Goal: Task Accomplishment & Management: Complete application form

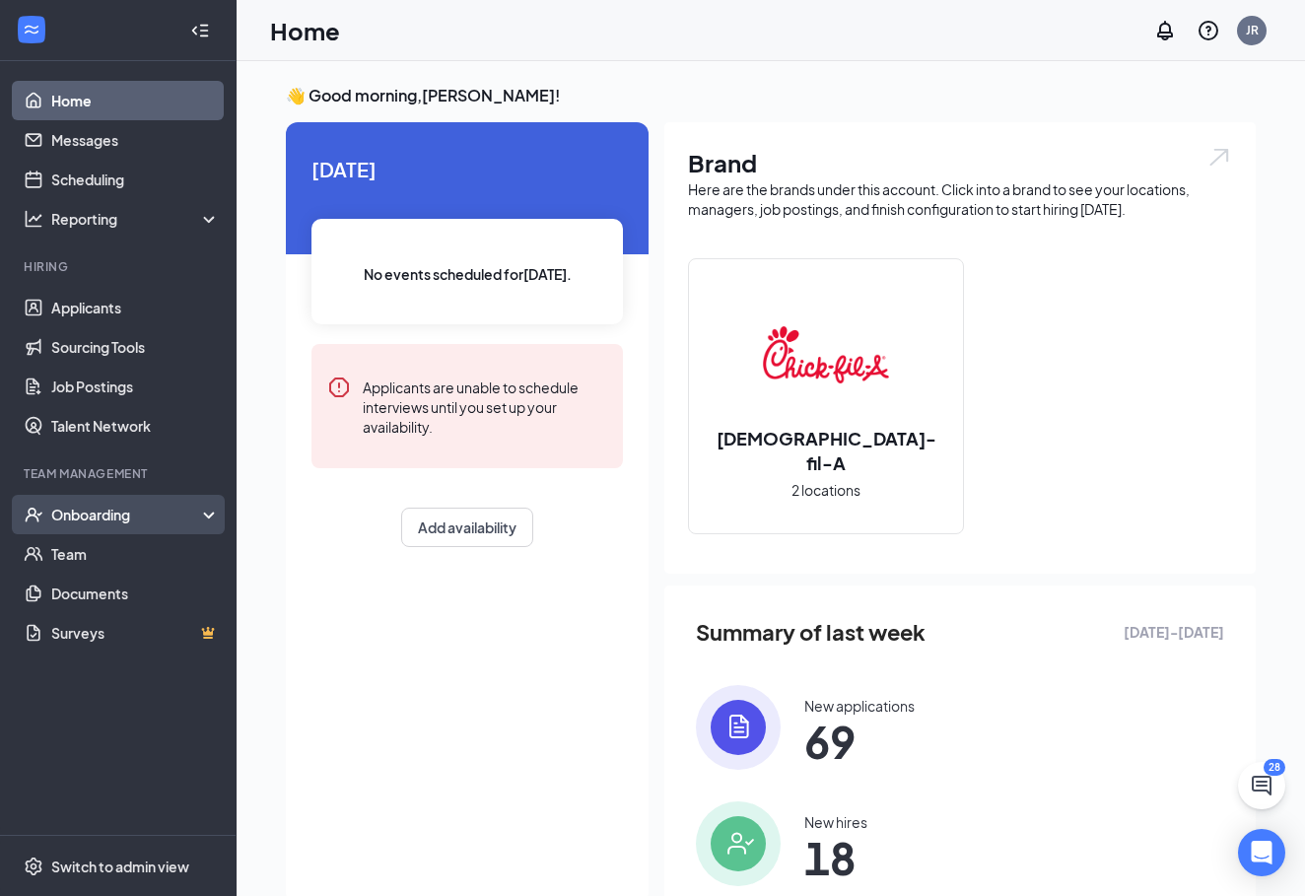
click at [151, 514] on div "Onboarding" at bounding box center [127, 515] width 152 height 20
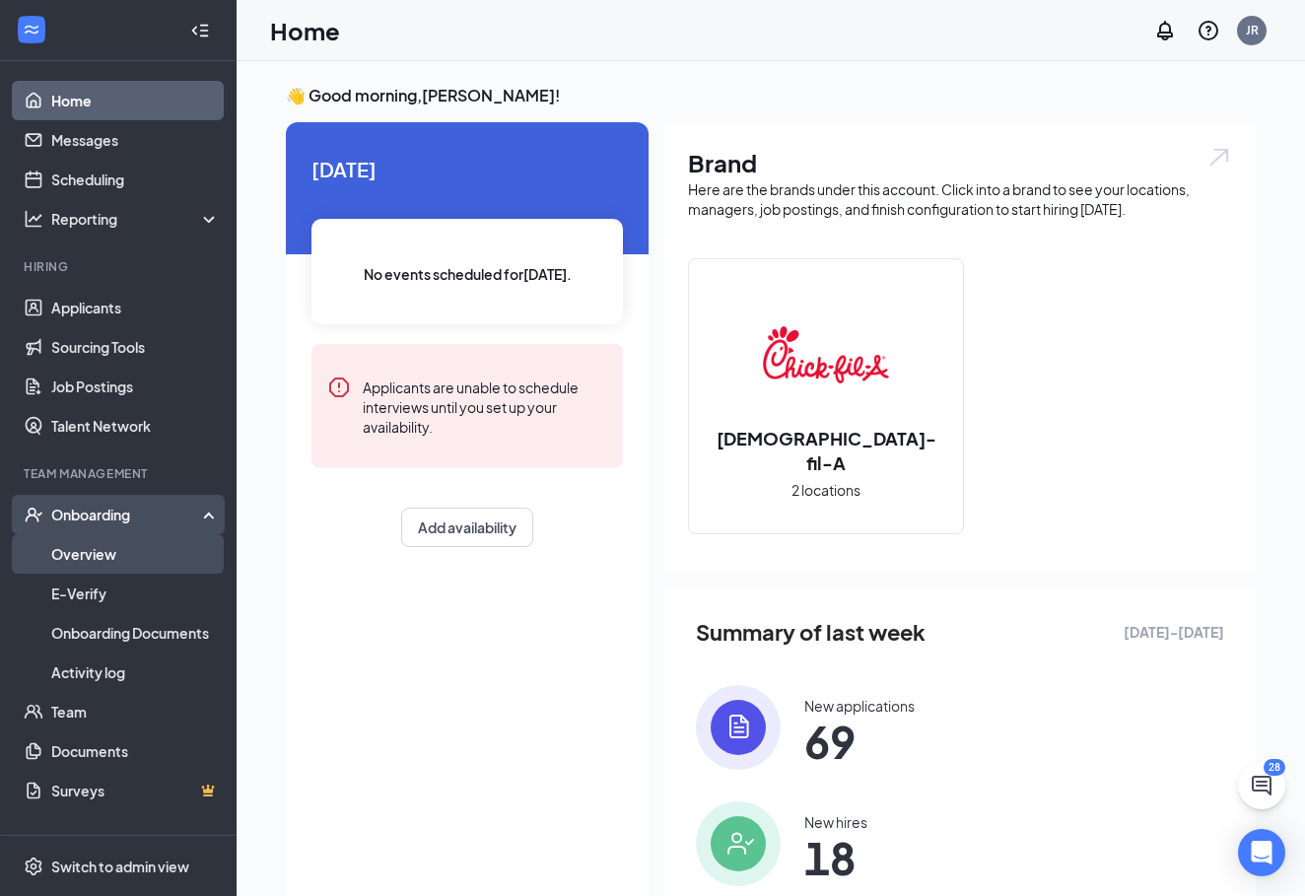
click at [202, 572] on link "Overview" at bounding box center [135, 553] width 169 height 39
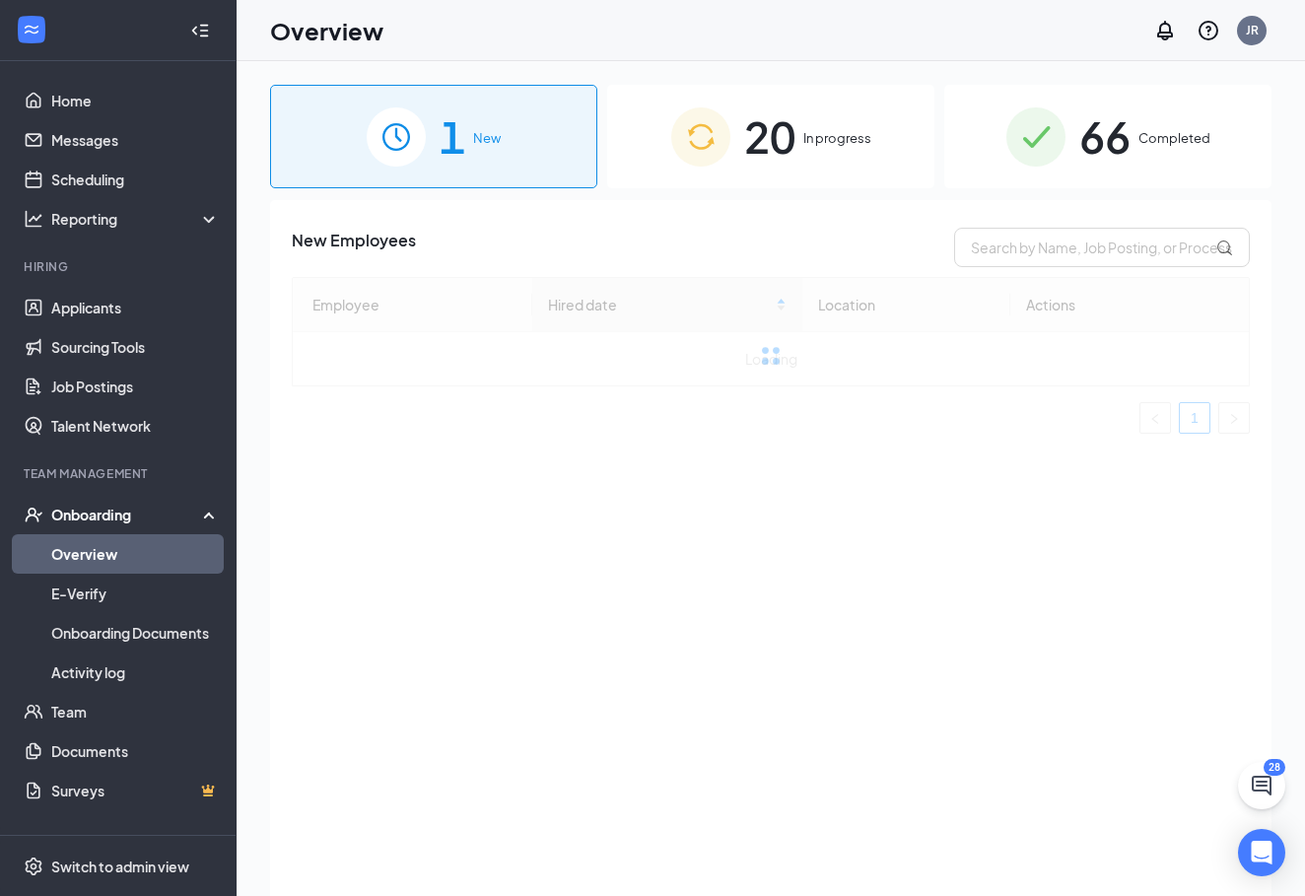
click at [792, 134] on span "20" at bounding box center [769, 136] width 51 height 68
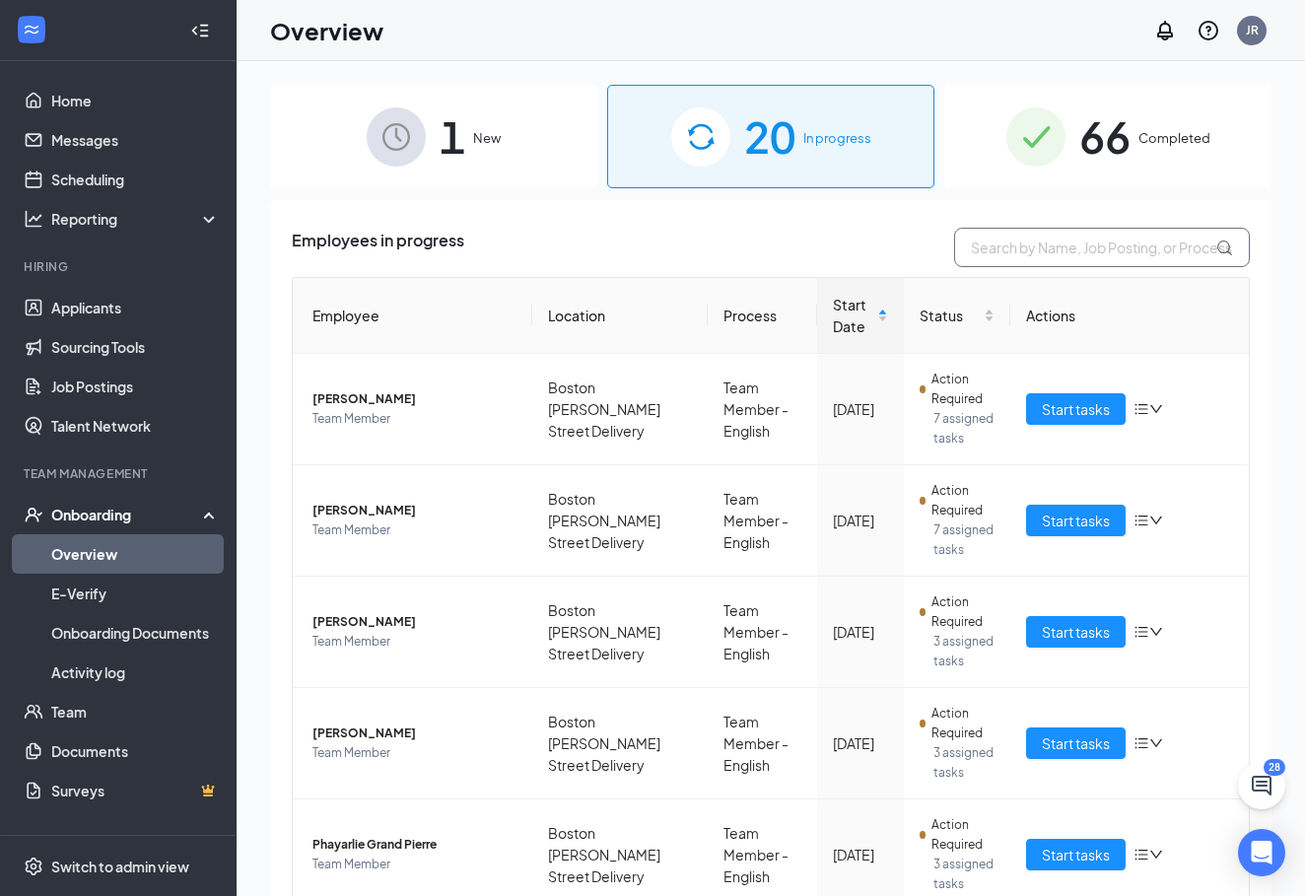
click at [1067, 253] on input "text" at bounding box center [1102, 247] width 296 height 39
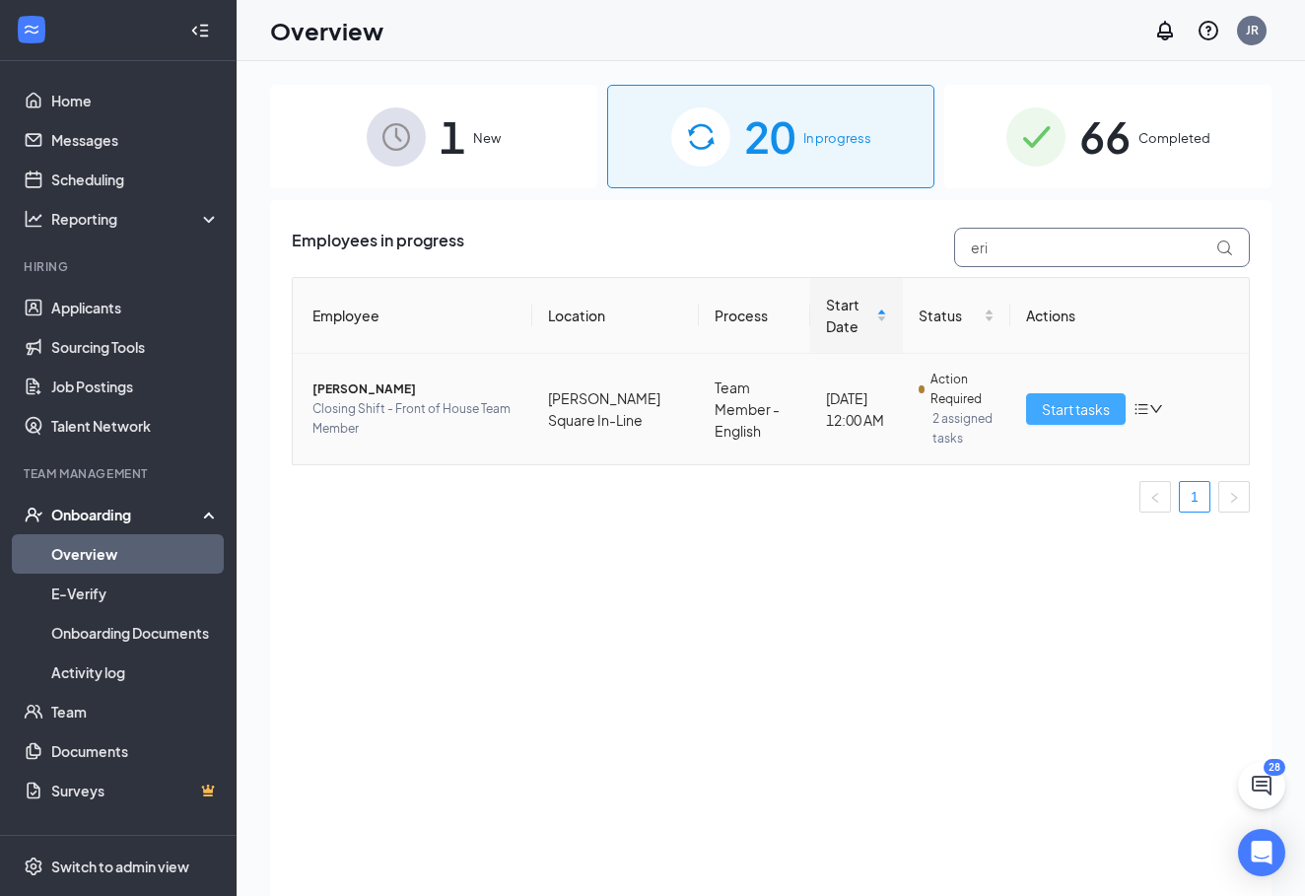
type input "eri"
click at [1089, 420] on span "Start tasks" at bounding box center [1076, 409] width 68 height 22
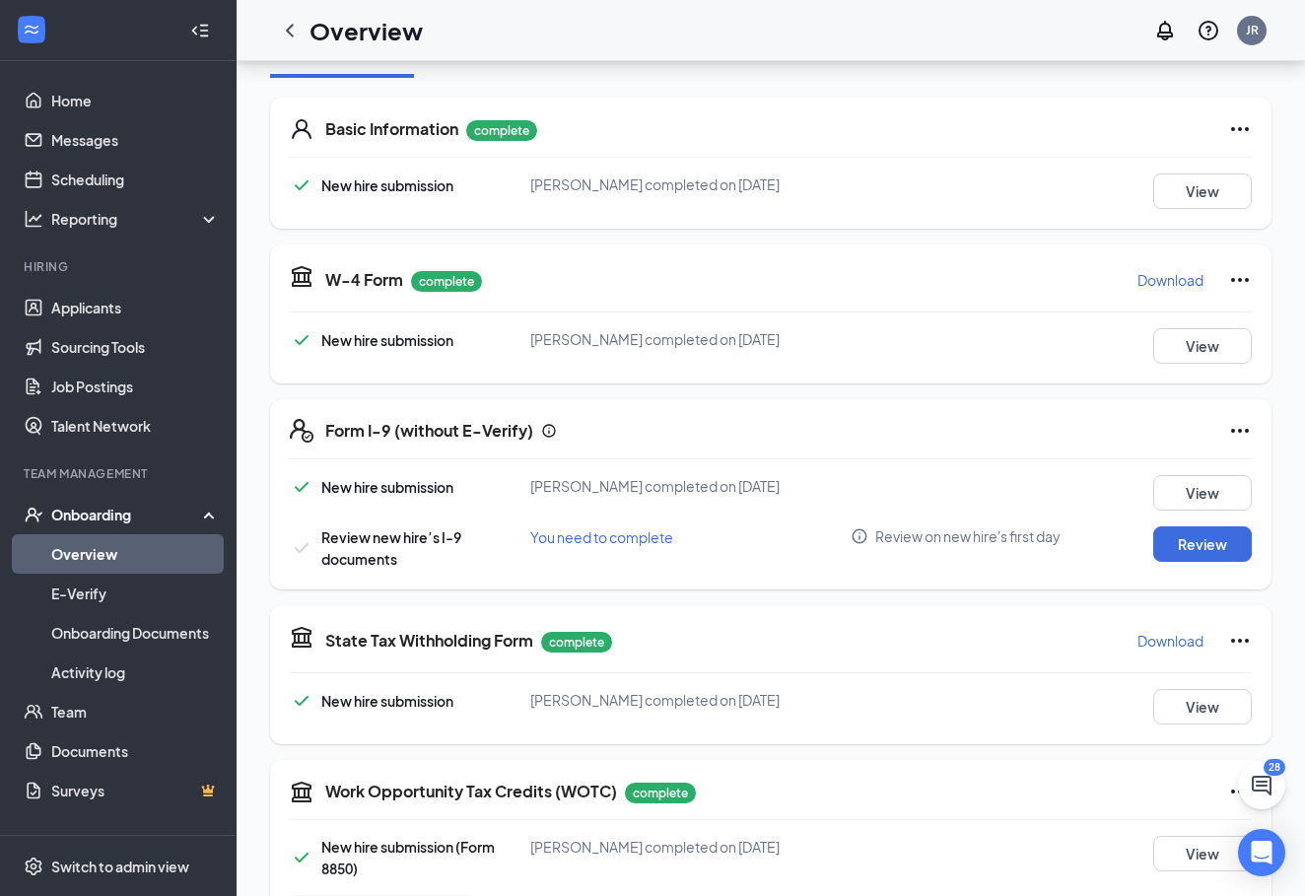
scroll to position [360, 0]
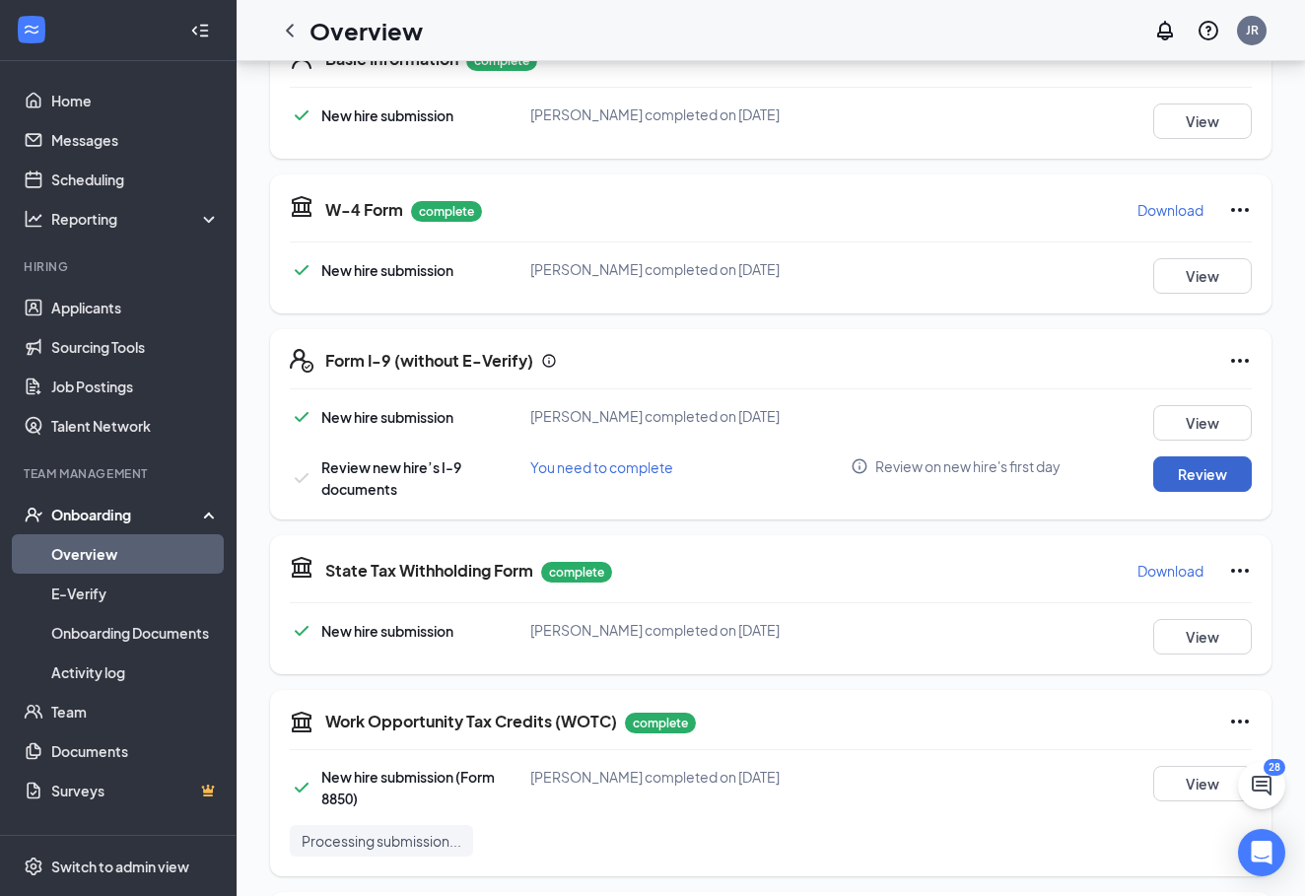
click at [1205, 456] on button "Review" at bounding box center [1202, 473] width 99 height 35
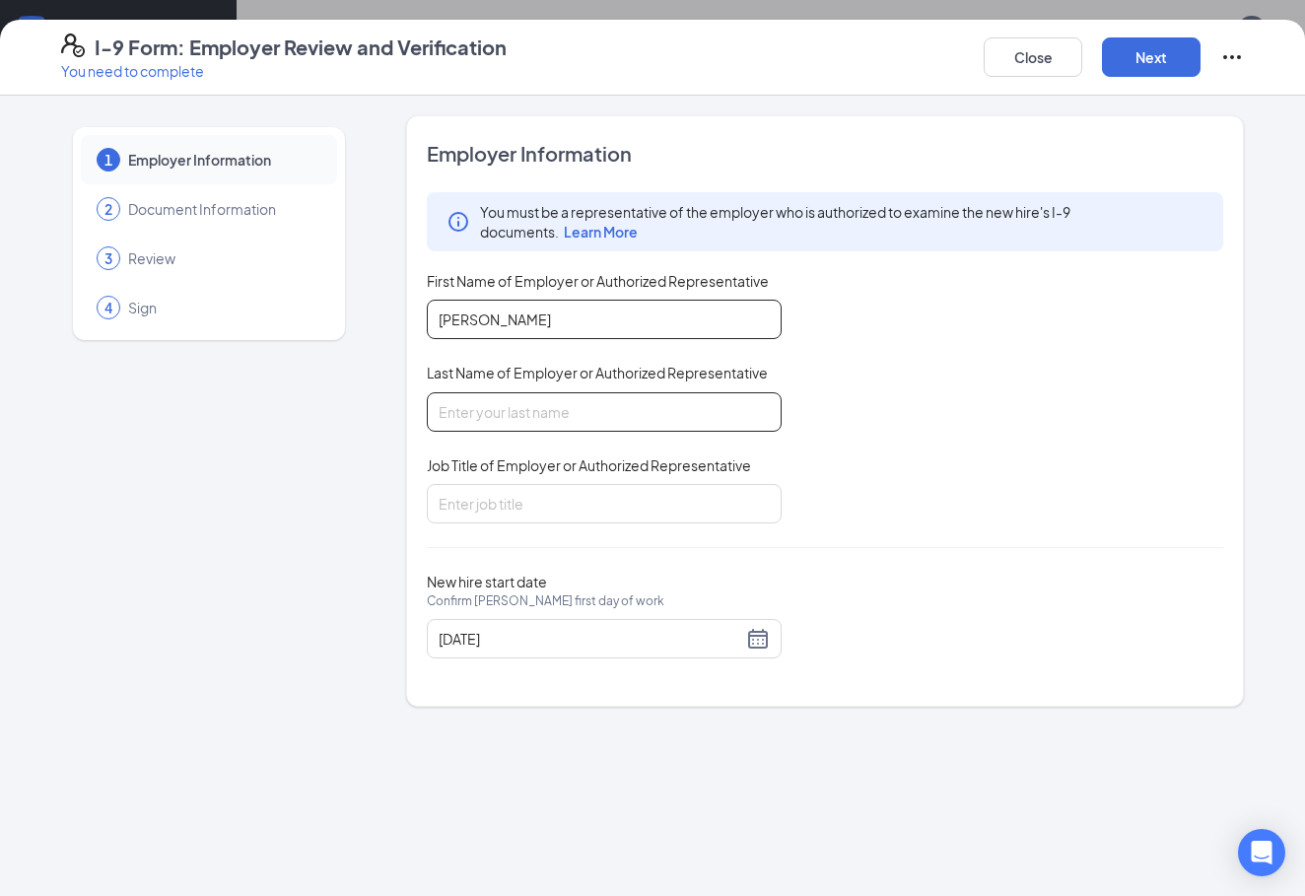
type input "[PERSON_NAME]"
click at [939, 432] on div "You must be a representative of the employer who is authorized to examine the n…" at bounding box center [825, 357] width 796 height 331
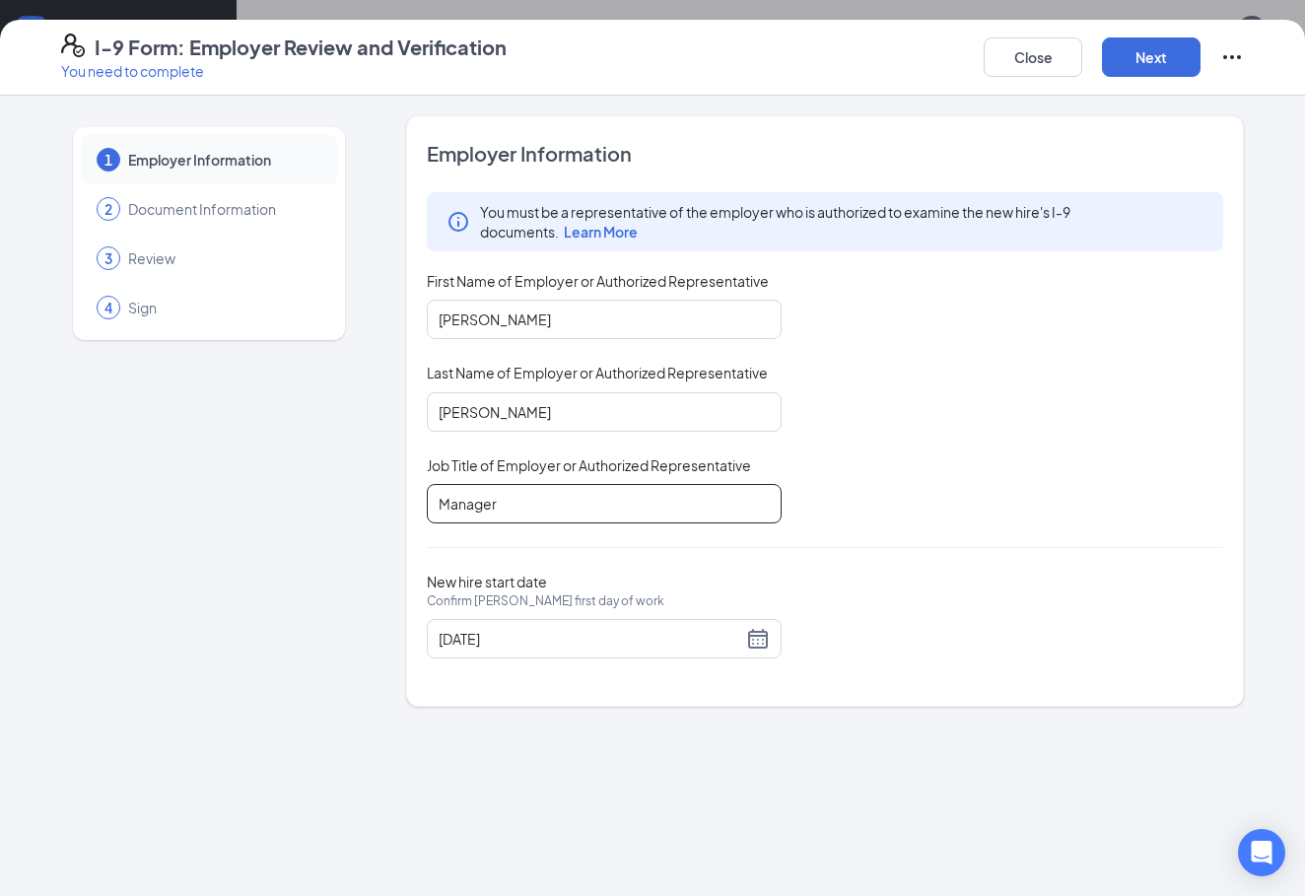
type input "Manager"
click at [930, 536] on div "Employer Information You must be a representative of the employer who is author…" at bounding box center [825, 411] width 796 height 542
click at [1160, 60] on button "Next" at bounding box center [1151, 56] width 99 height 39
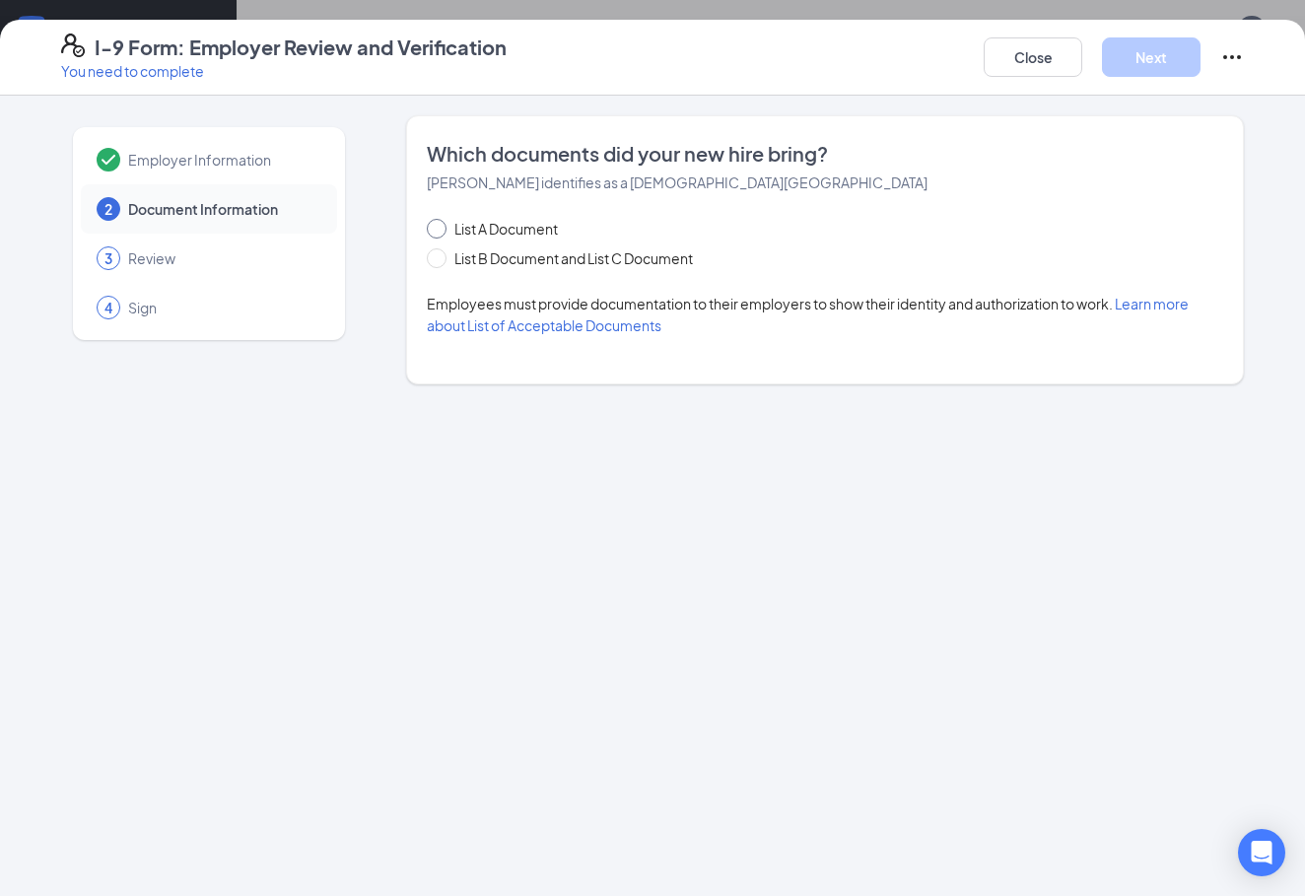
click at [524, 231] on span "List A Document" at bounding box center [505, 229] width 119 height 22
click at [441, 231] on input "List A Document" at bounding box center [434, 226] width 14 height 14
radio input "true"
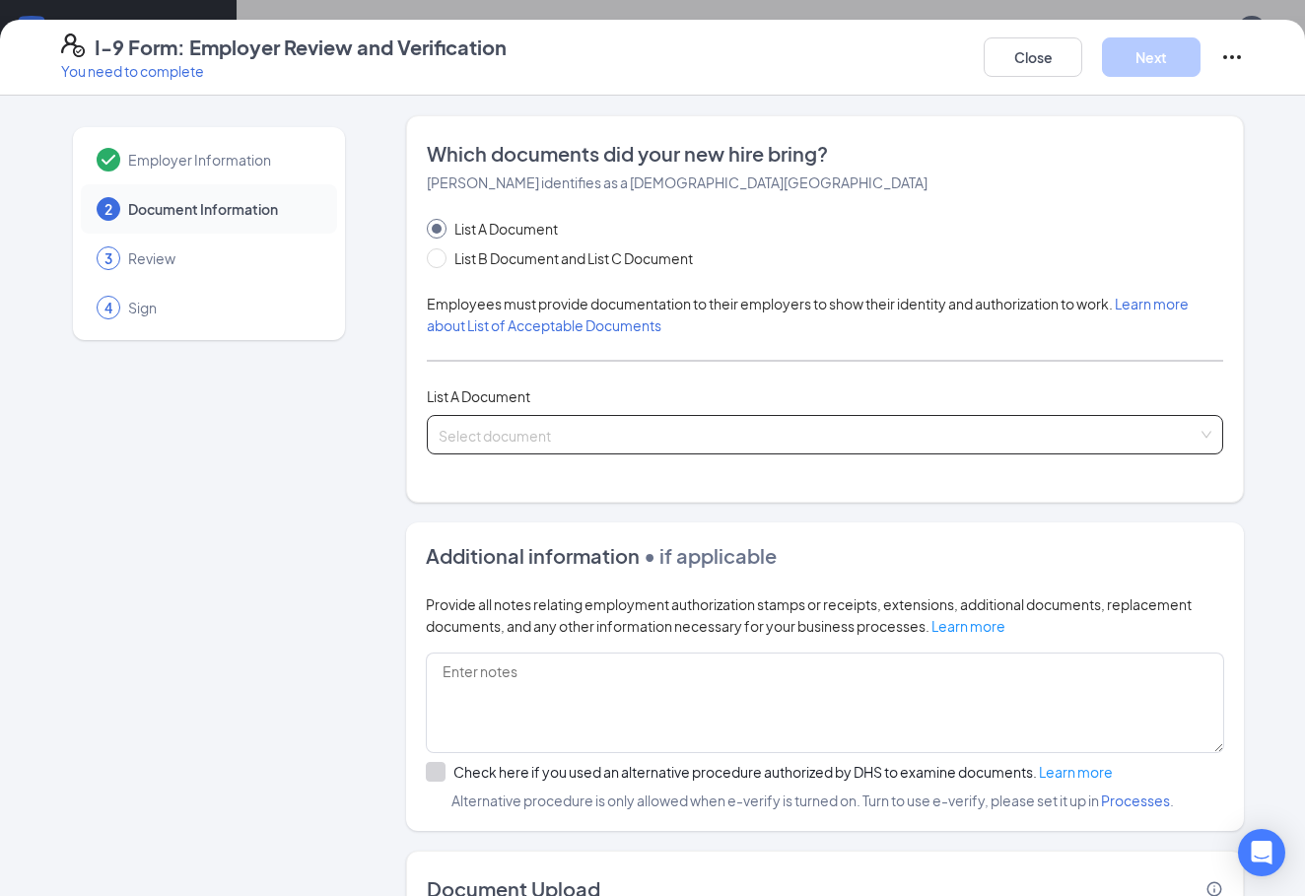
click at [755, 433] on input "search" at bounding box center [818, 431] width 759 height 30
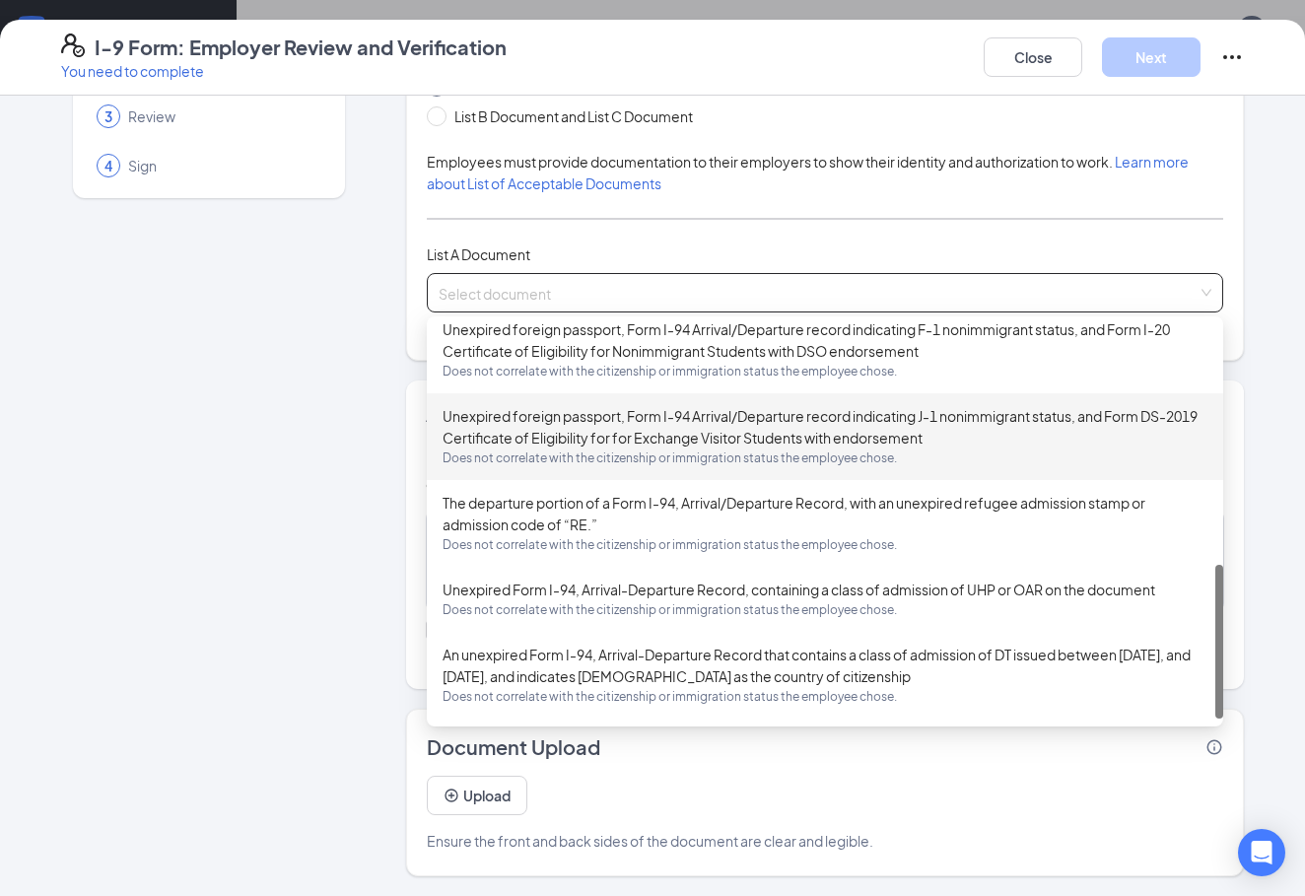
scroll to position [141, 0]
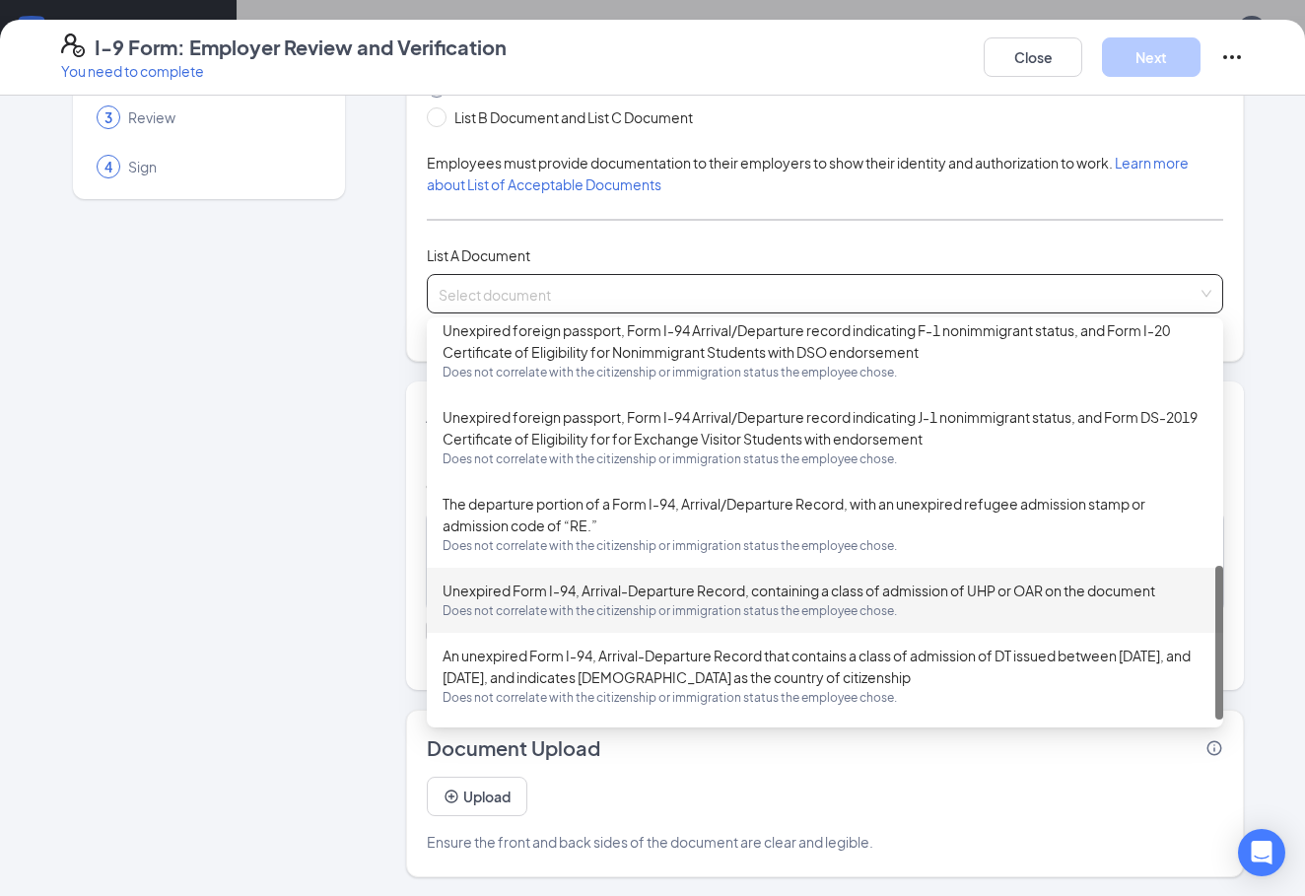
click at [243, 584] on div "Employer Information 2 Document Information 3 Review 4 Sign" at bounding box center [209, 425] width 296 height 903
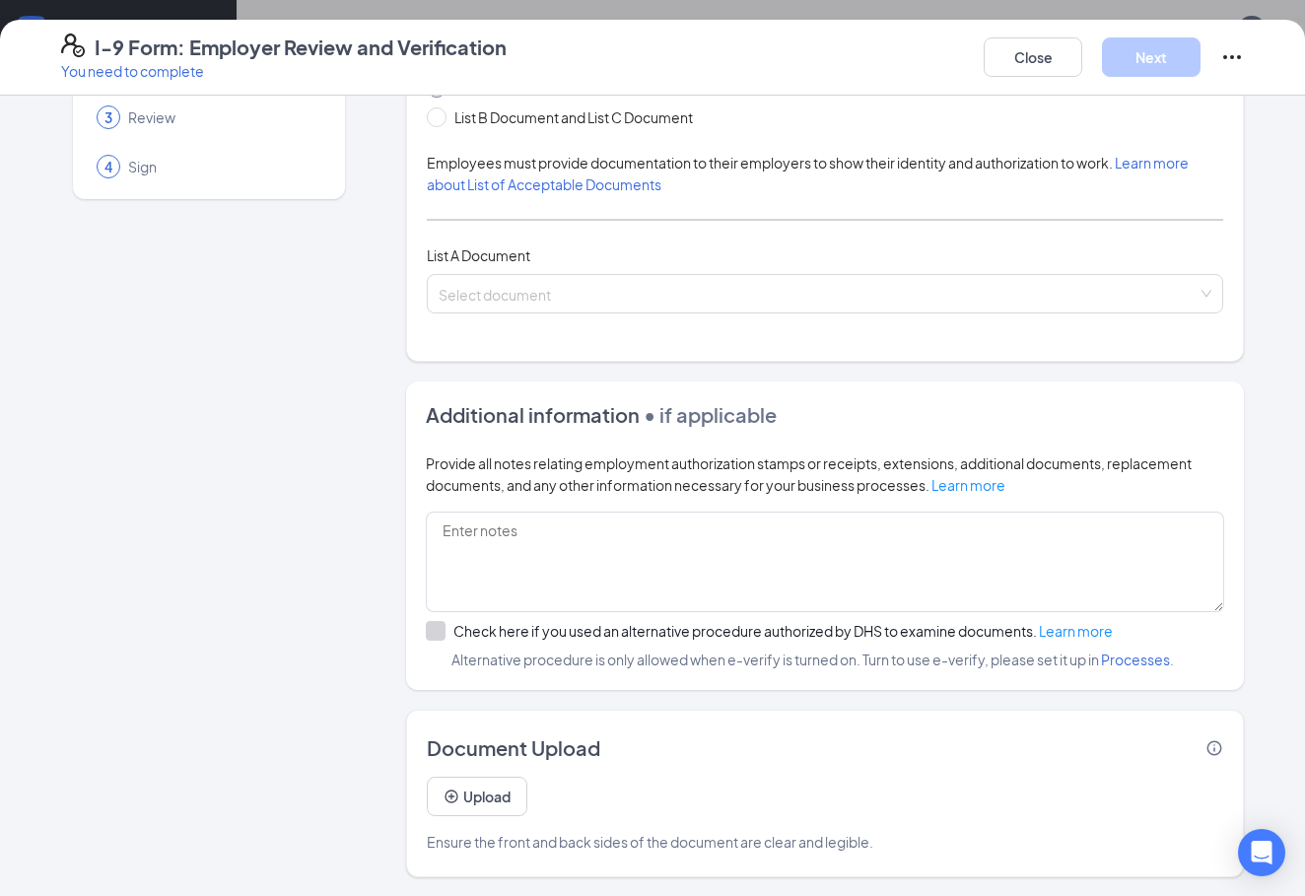
click at [401, 494] on div "Employer Information 2 Document Information 3 Review 4 Sign Which documents did…" at bounding box center [652, 425] width 1183 height 903
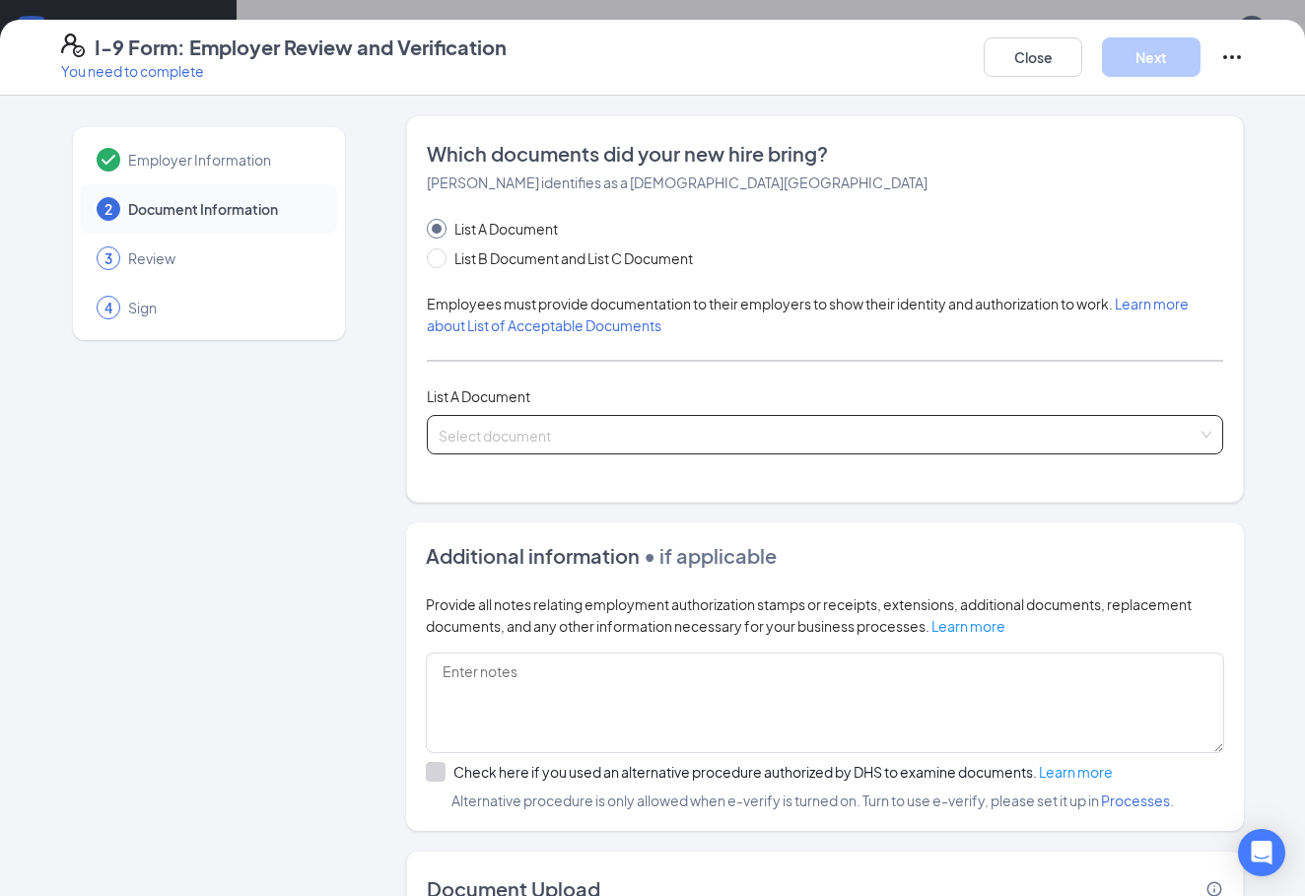
scroll to position [0, 0]
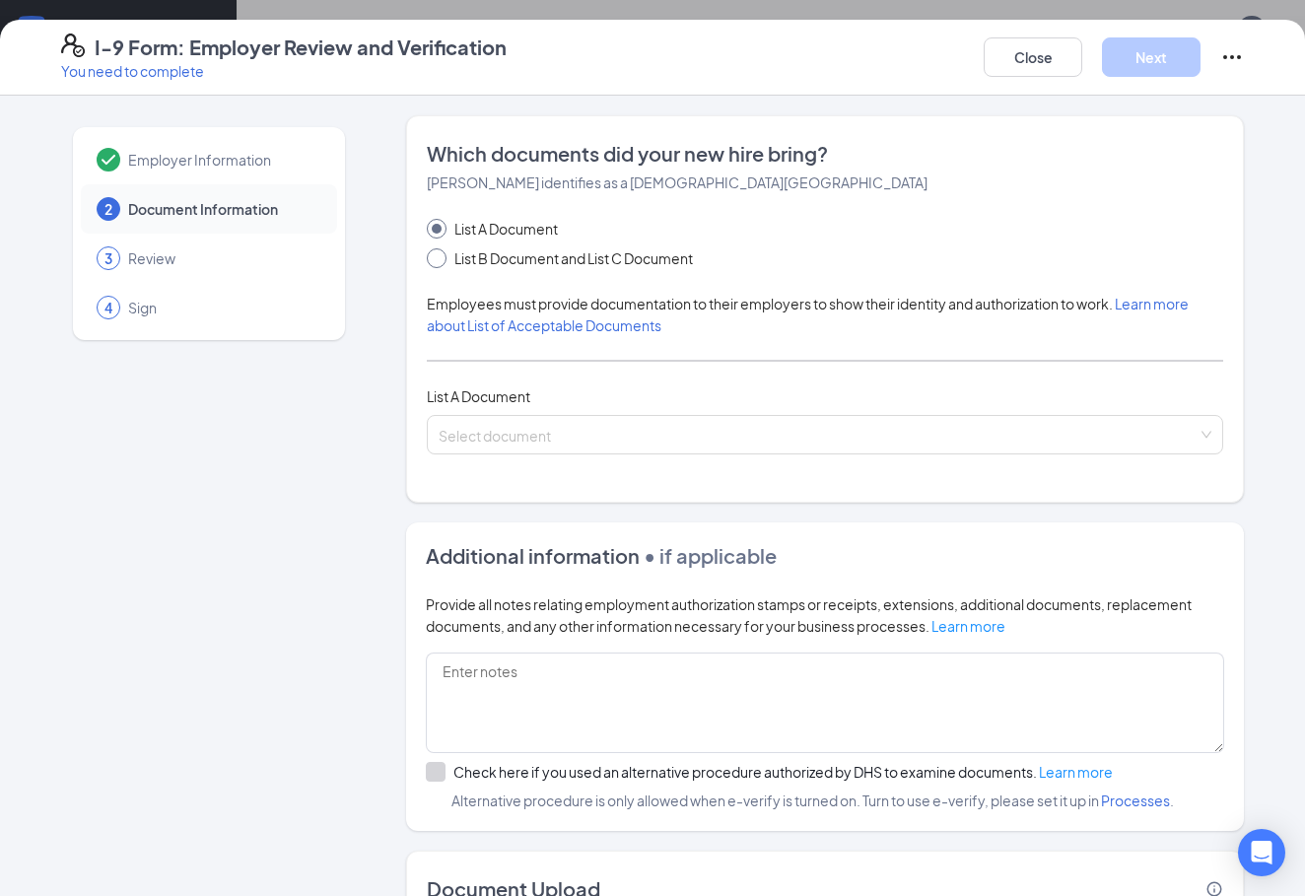
click at [585, 260] on span "List B Document and List C Document" at bounding box center [573, 258] width 254 height 22
click at [441, 260] on input "List B Document and List C Document" at bounding box center [434, 255] width 14 height 14
radio input "true"
radio input "false"
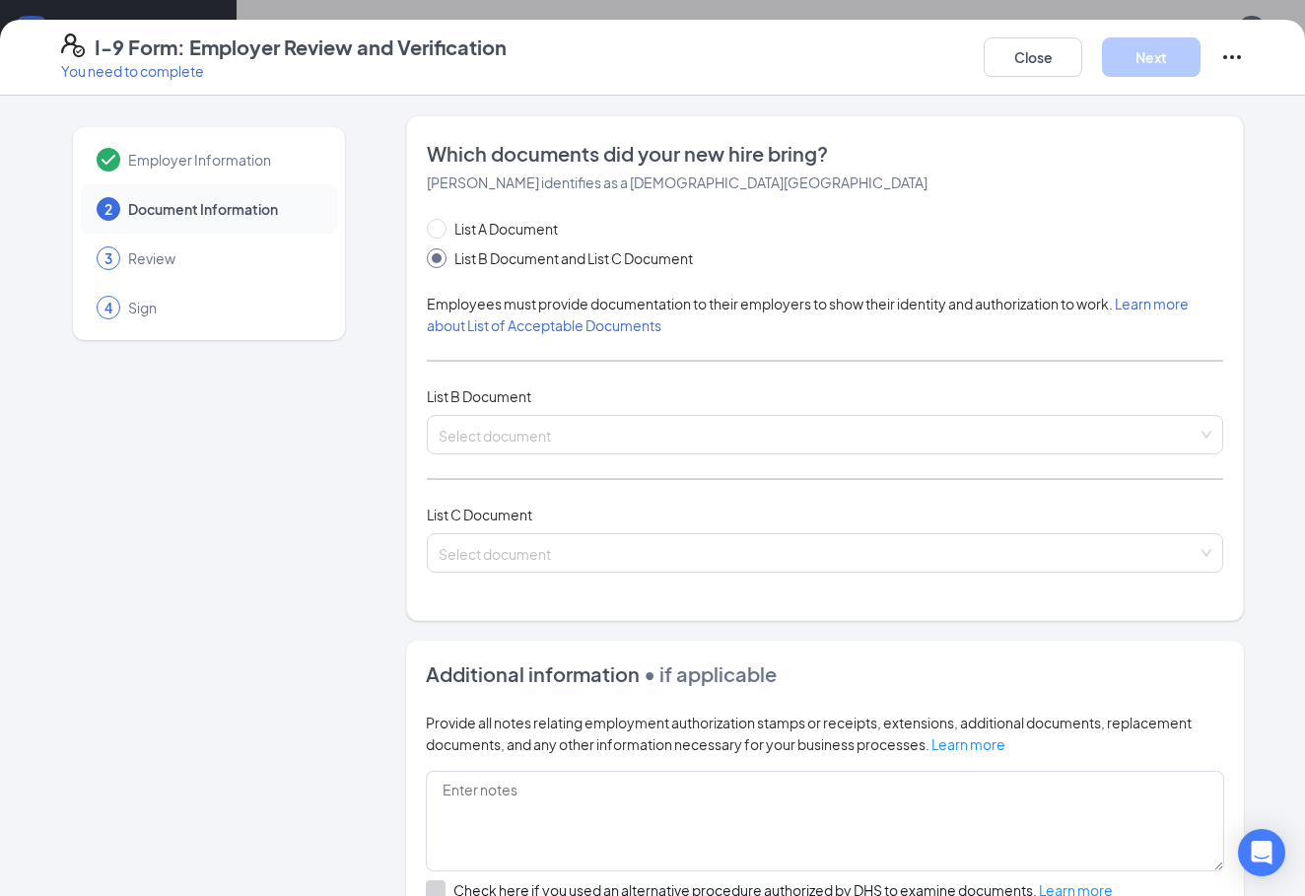
click at [625, 409] on div "List A Document List B Document and List C Document Employees must provide docu…" at bounding box center [825, 407] width 796 height 378
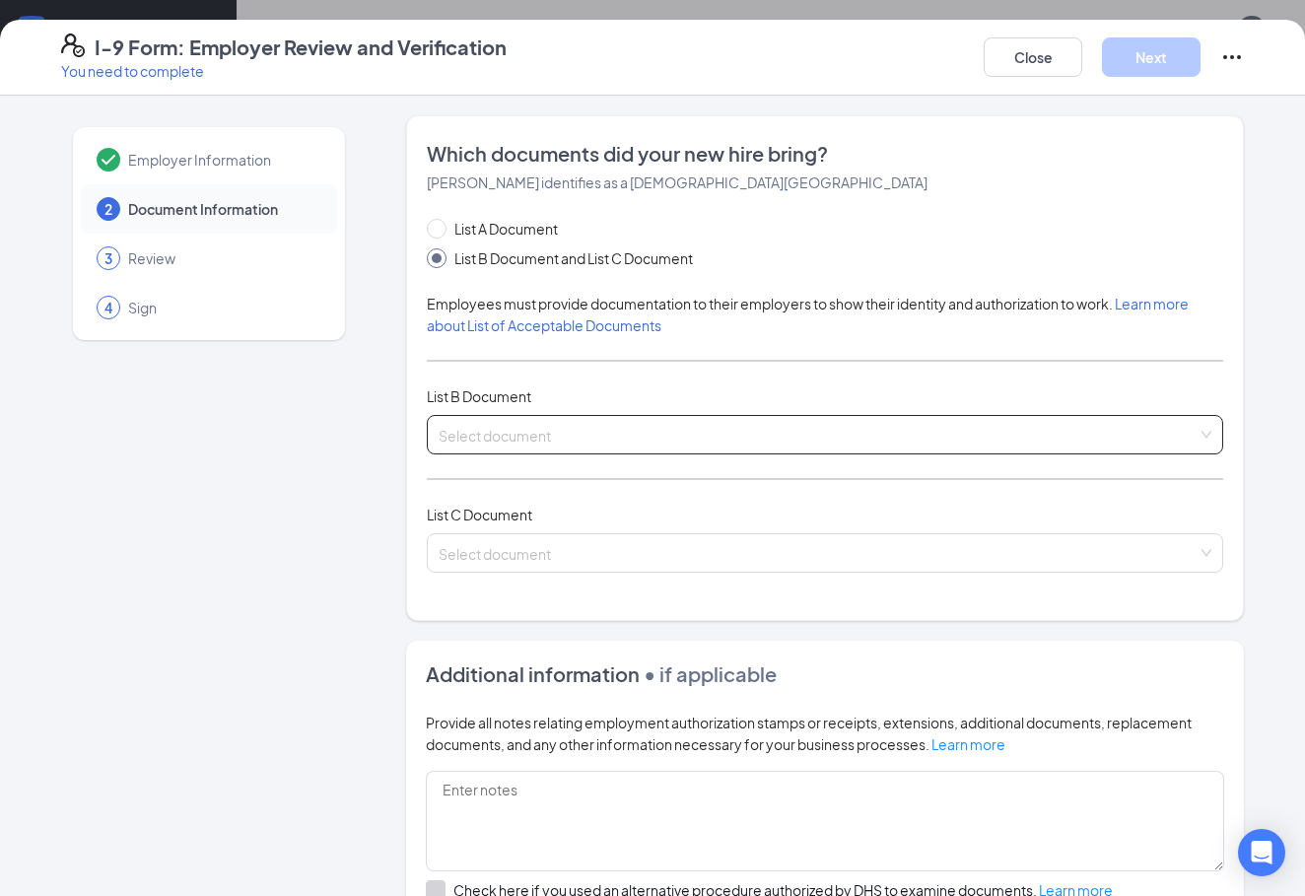
click at [628, 419] on input "search" at bounding box center [818, 431] width 759 height 30
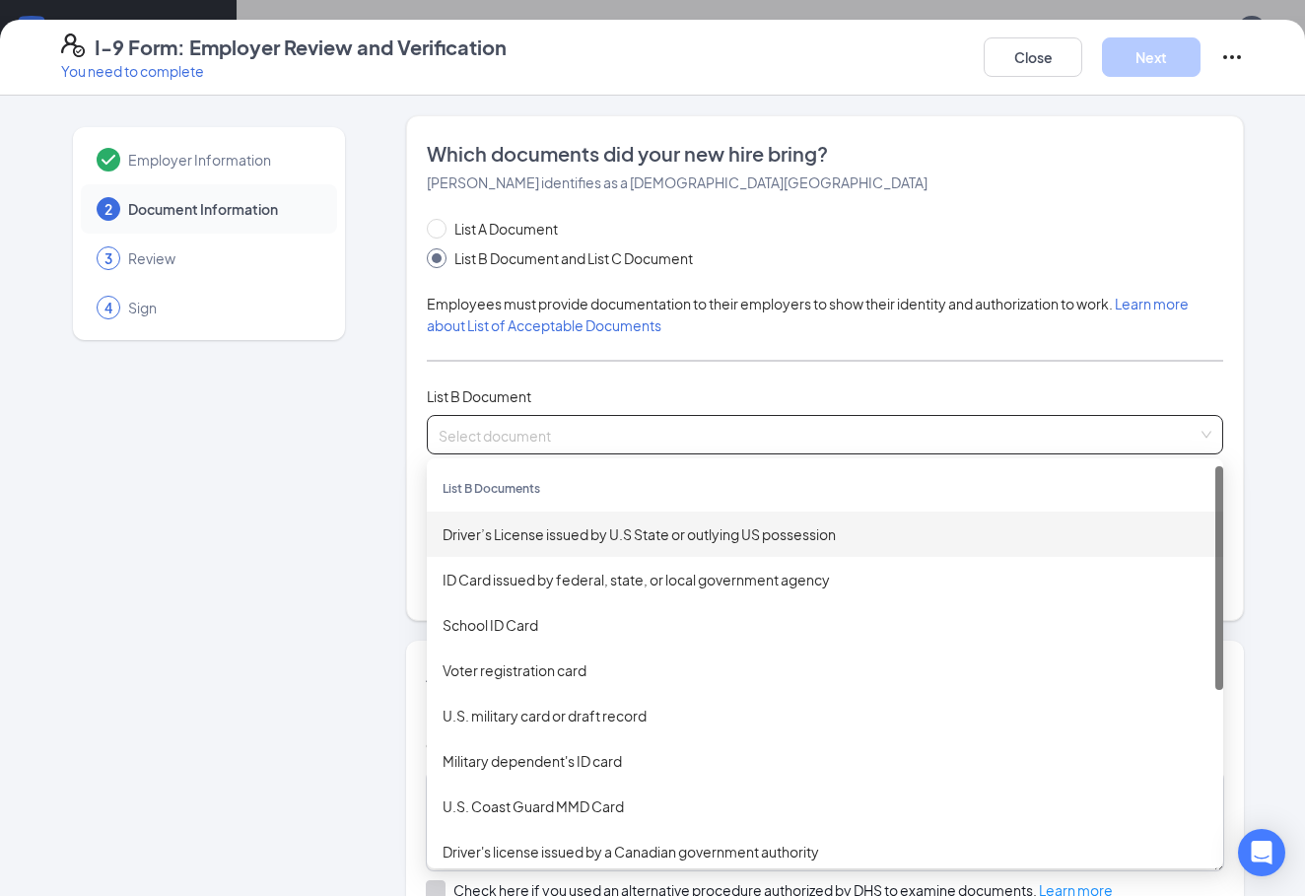
click at [681, 528] on div "Driver’s License issued by U.S State or outlying US possession" at bounding box center [825, 534] width 765 height 22
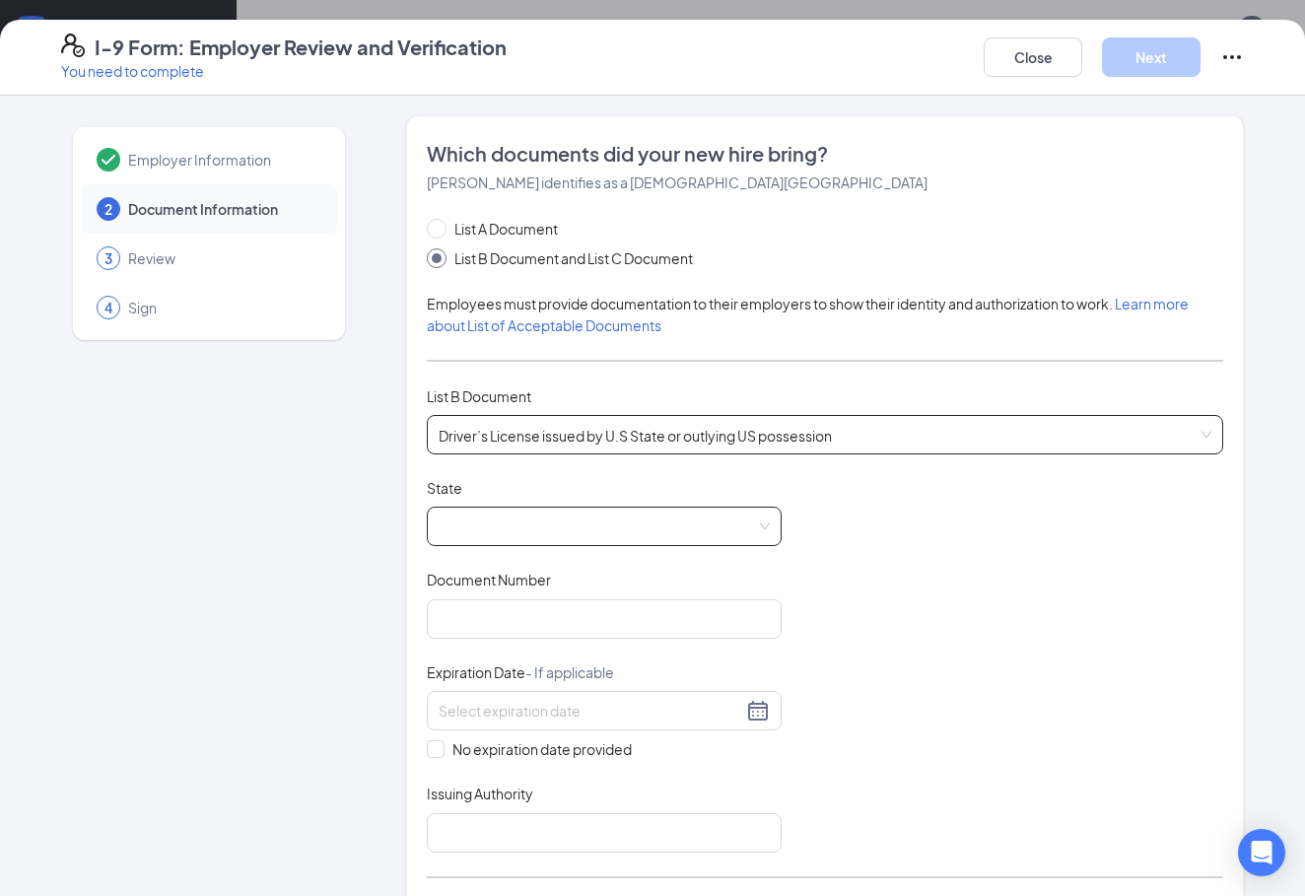
click at [670, 520] on span at bounding box center [604, 526] width 331 height 37
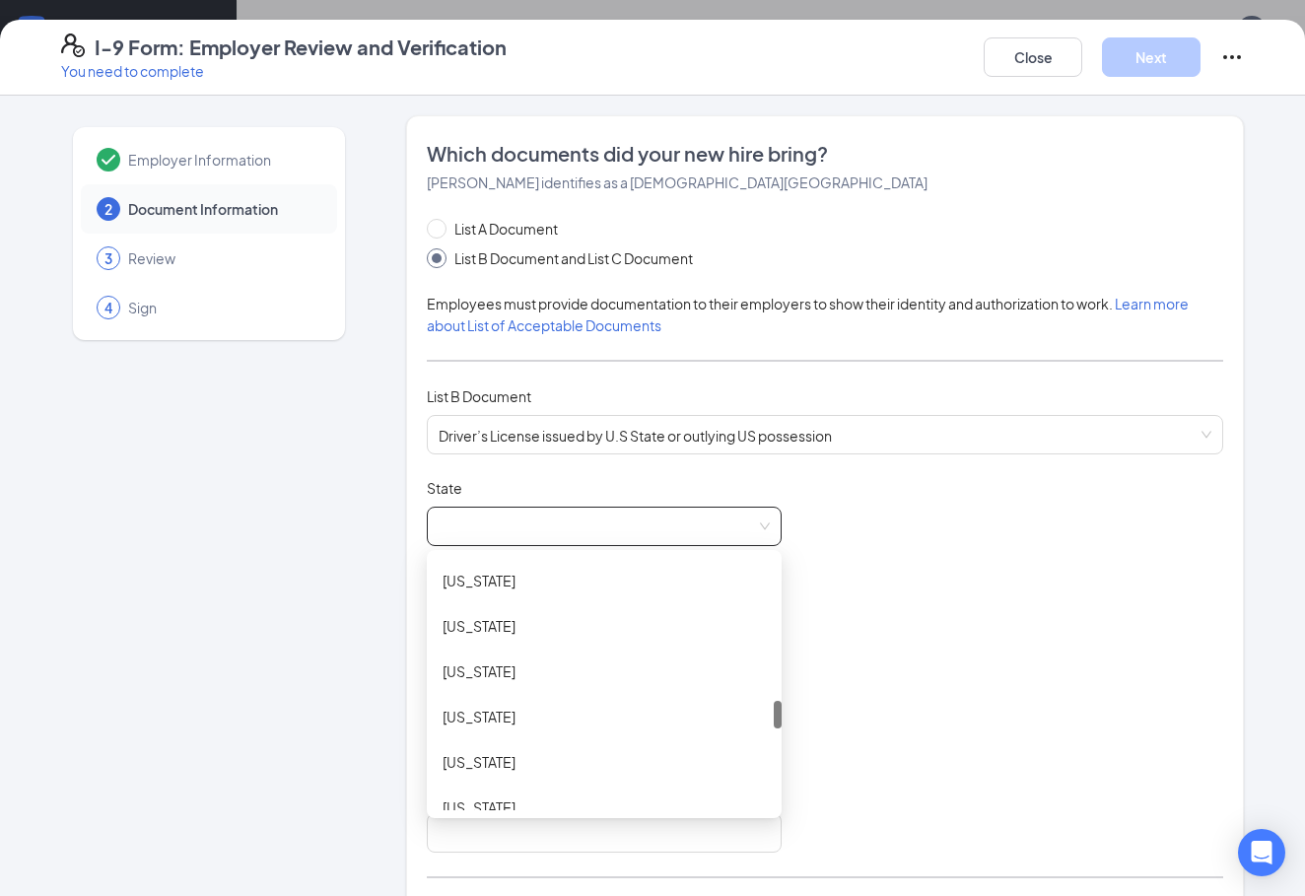
scroll to position [1268, 0]
click at [576, 764] on div "[US_STATE]" at bounding box center [604, 763] width 323 height 22
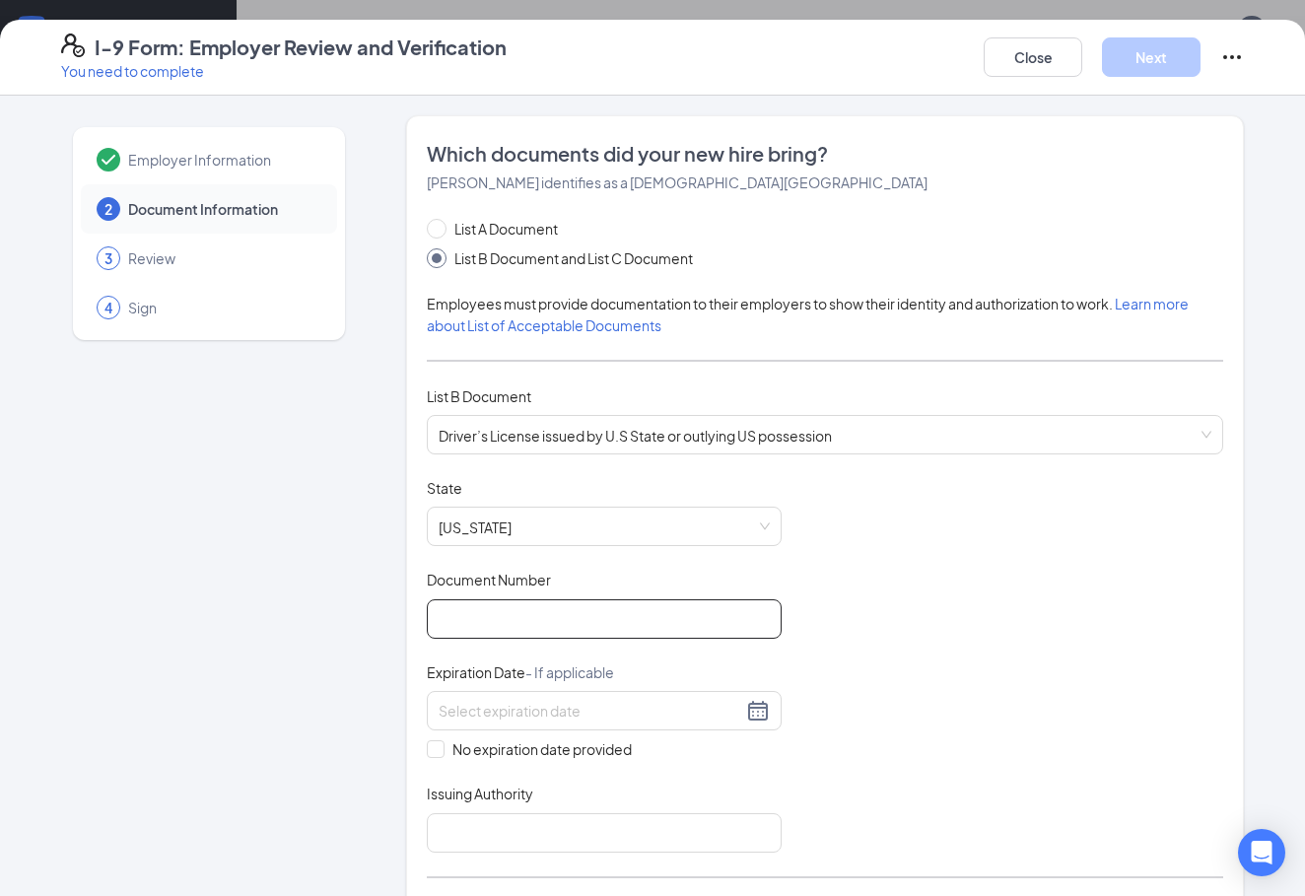
click at [631, 600] on input "Document Number" at bounding box center [604, 618] width 355 height 39
type input "F6703-23365-59032"
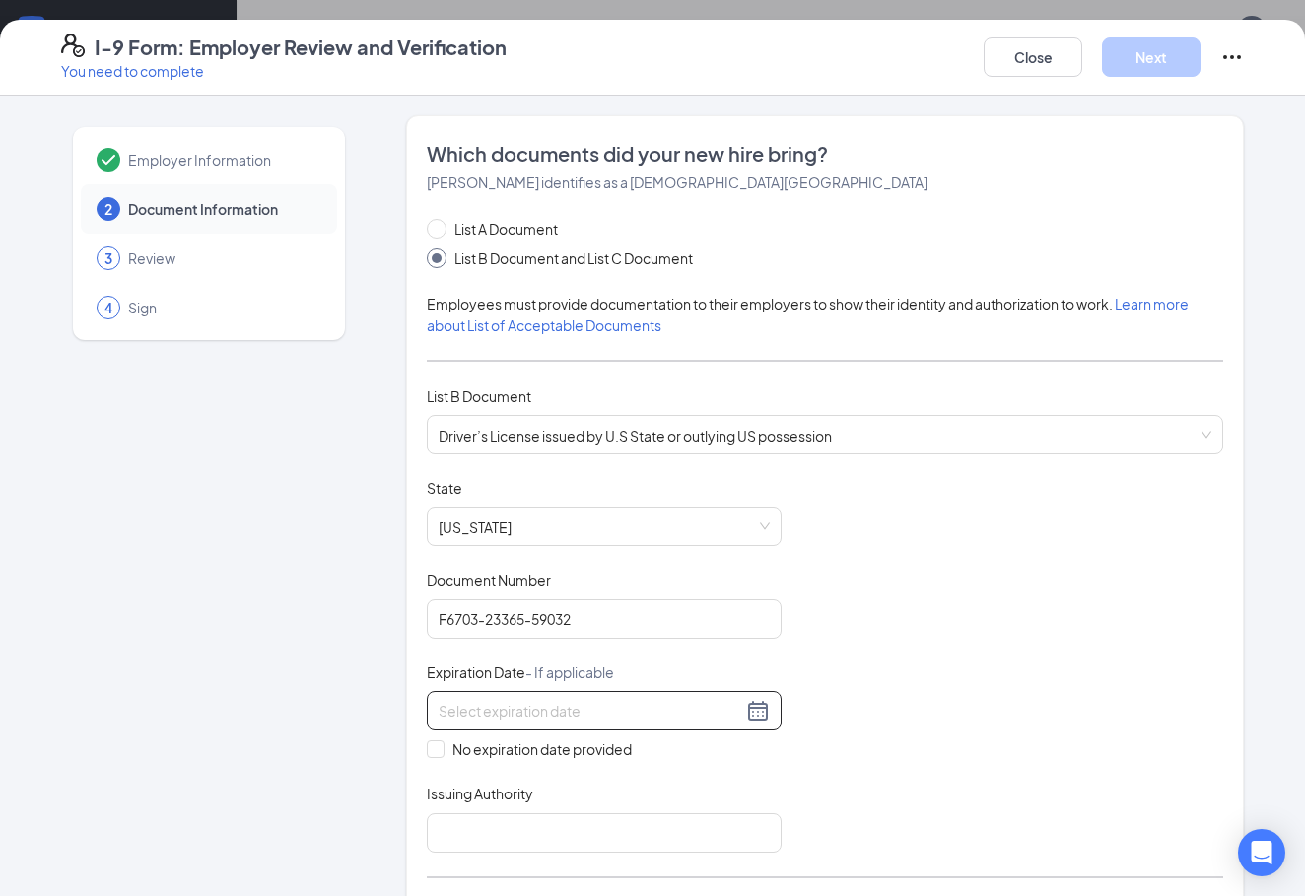
click at [764, 704] on div at bounding box center [604, 711] width 331 height 24
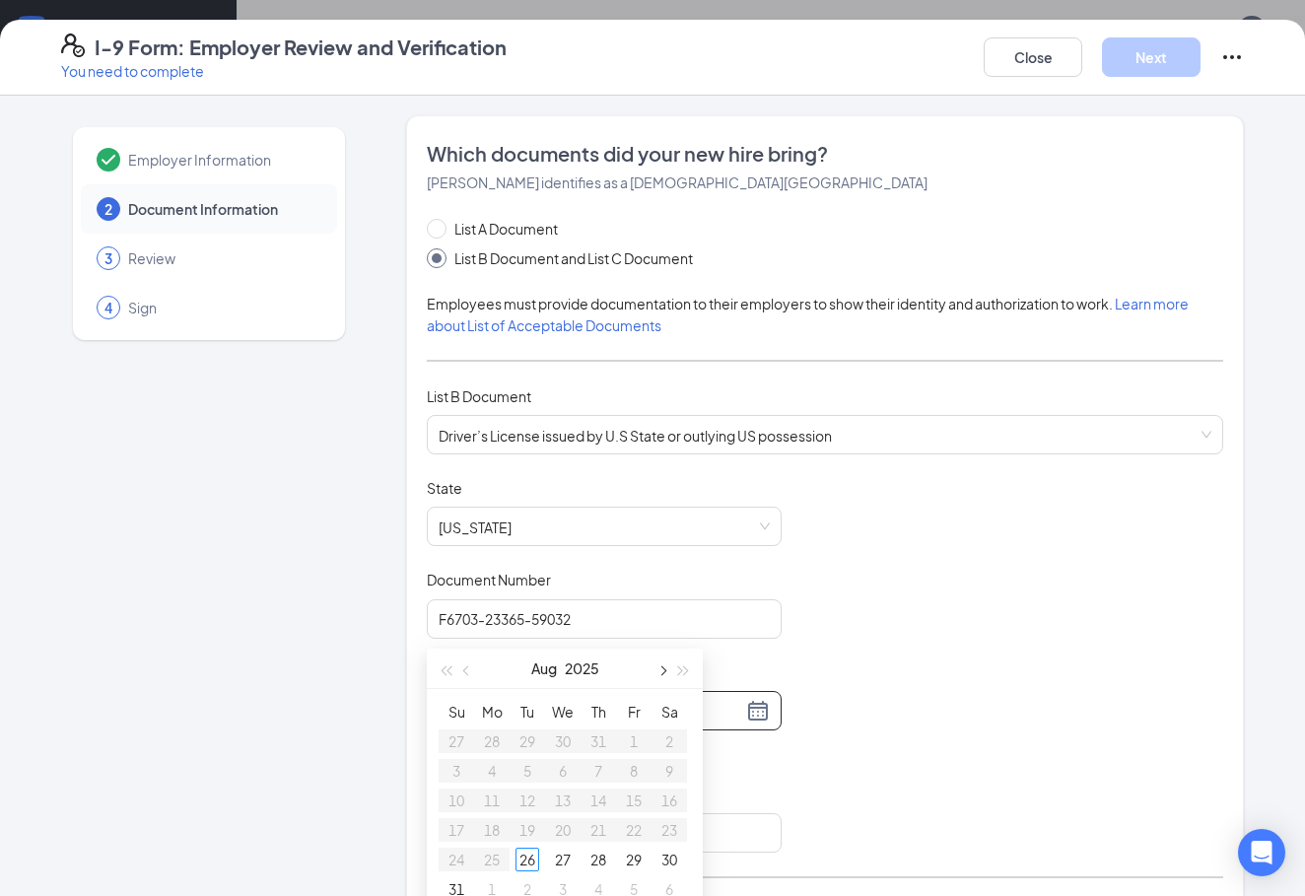
scroll to position [443, 0]
click at [680, 673] on button "button" at bounding box center [684, 667] width 22 height 39
click at [680, 673] on span "button" at bounding box center [684, 671] width 10 height 10
click at [664, 668] on button "button" at bounding box center [661, 667] width 22 height 39
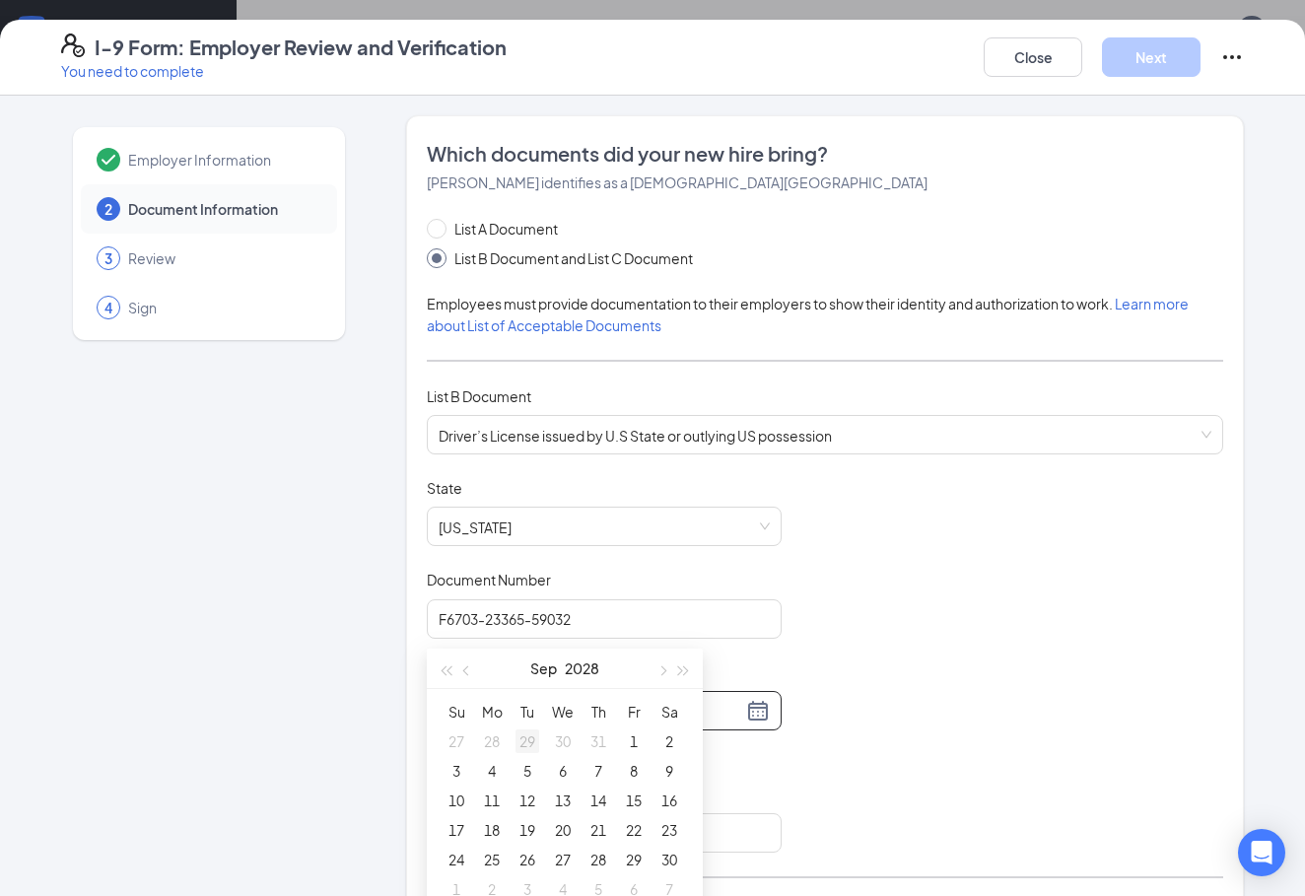
type input "[DATE]"
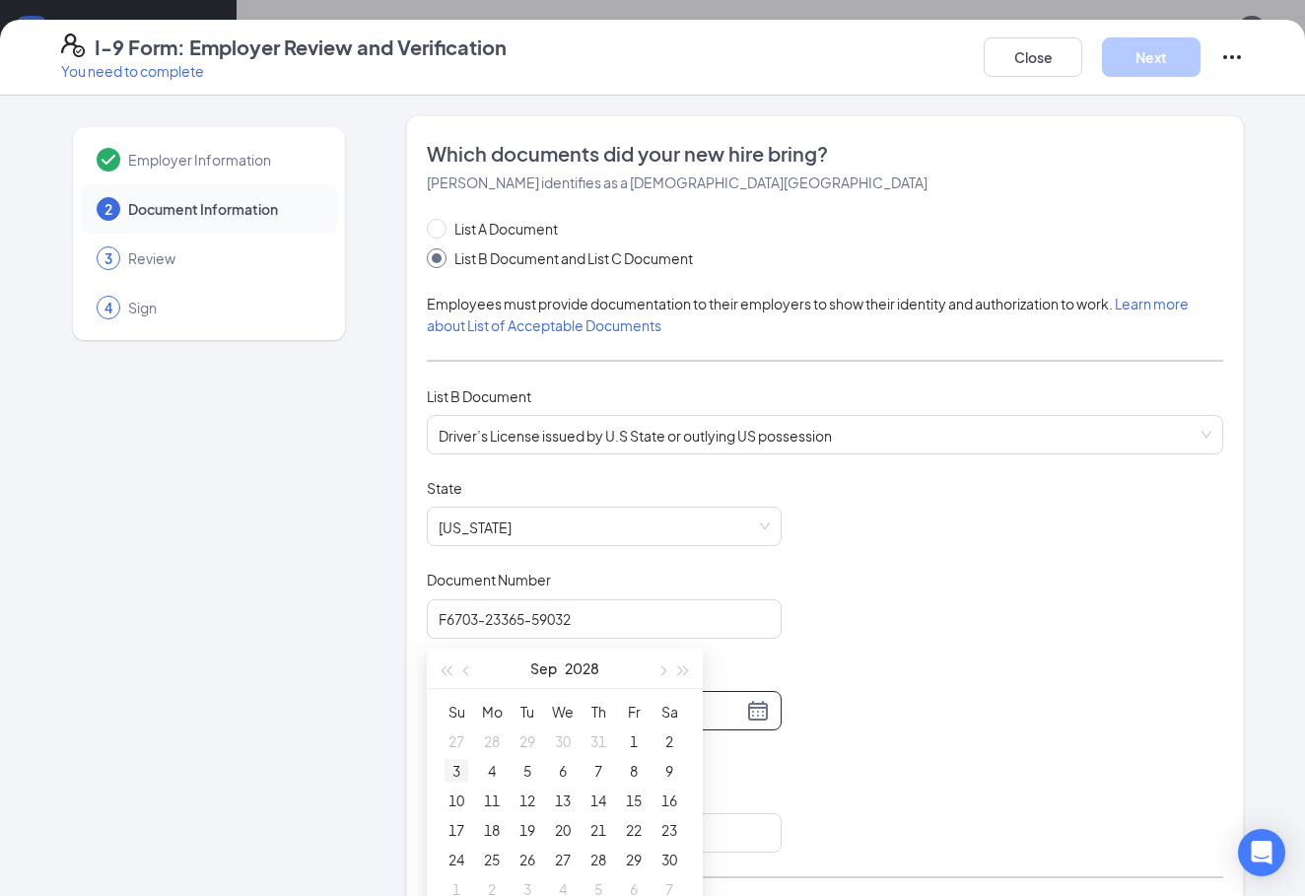
click at [458, 775] on div "3" at bounding box center [456, 771] width 24 height 24
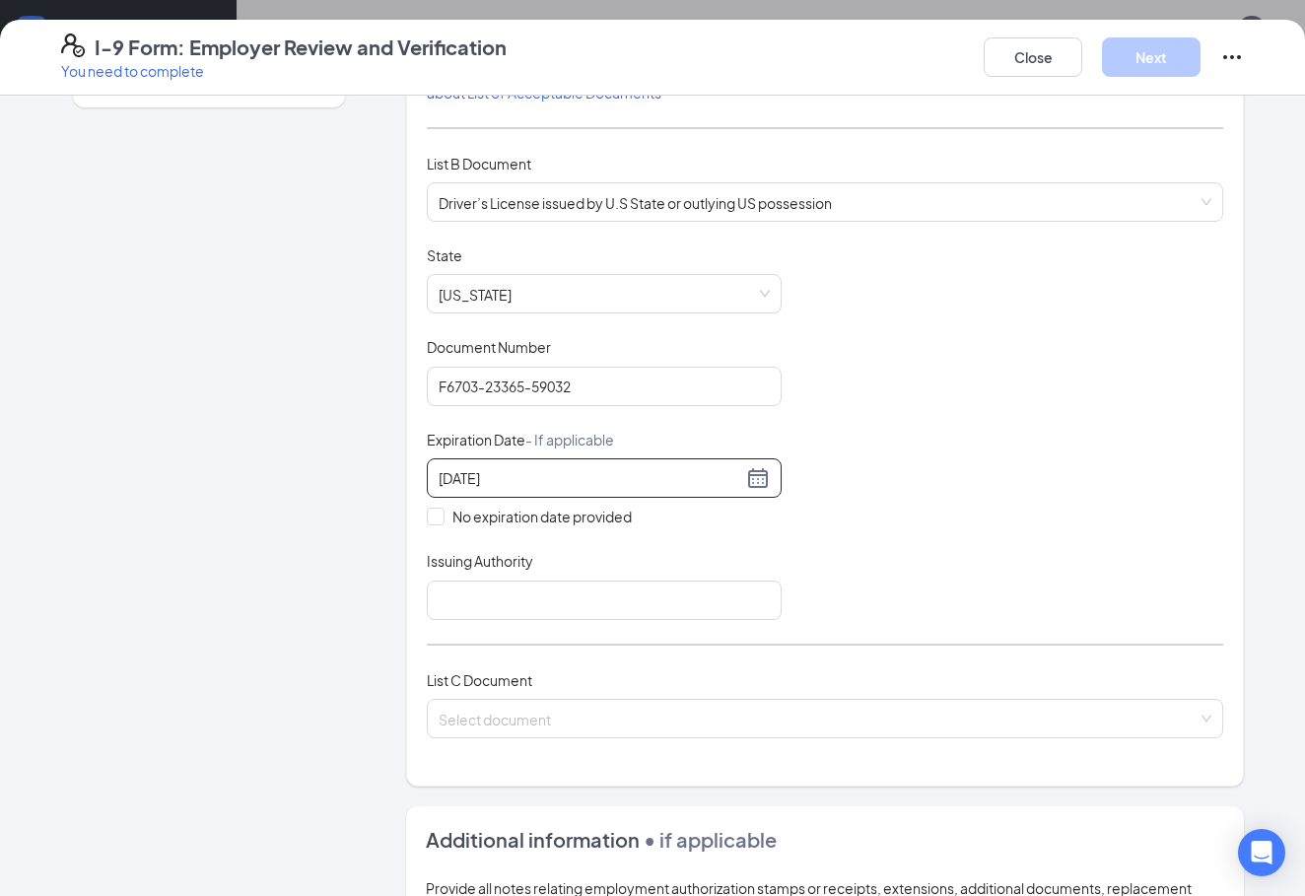
scroll to position [273, 0]
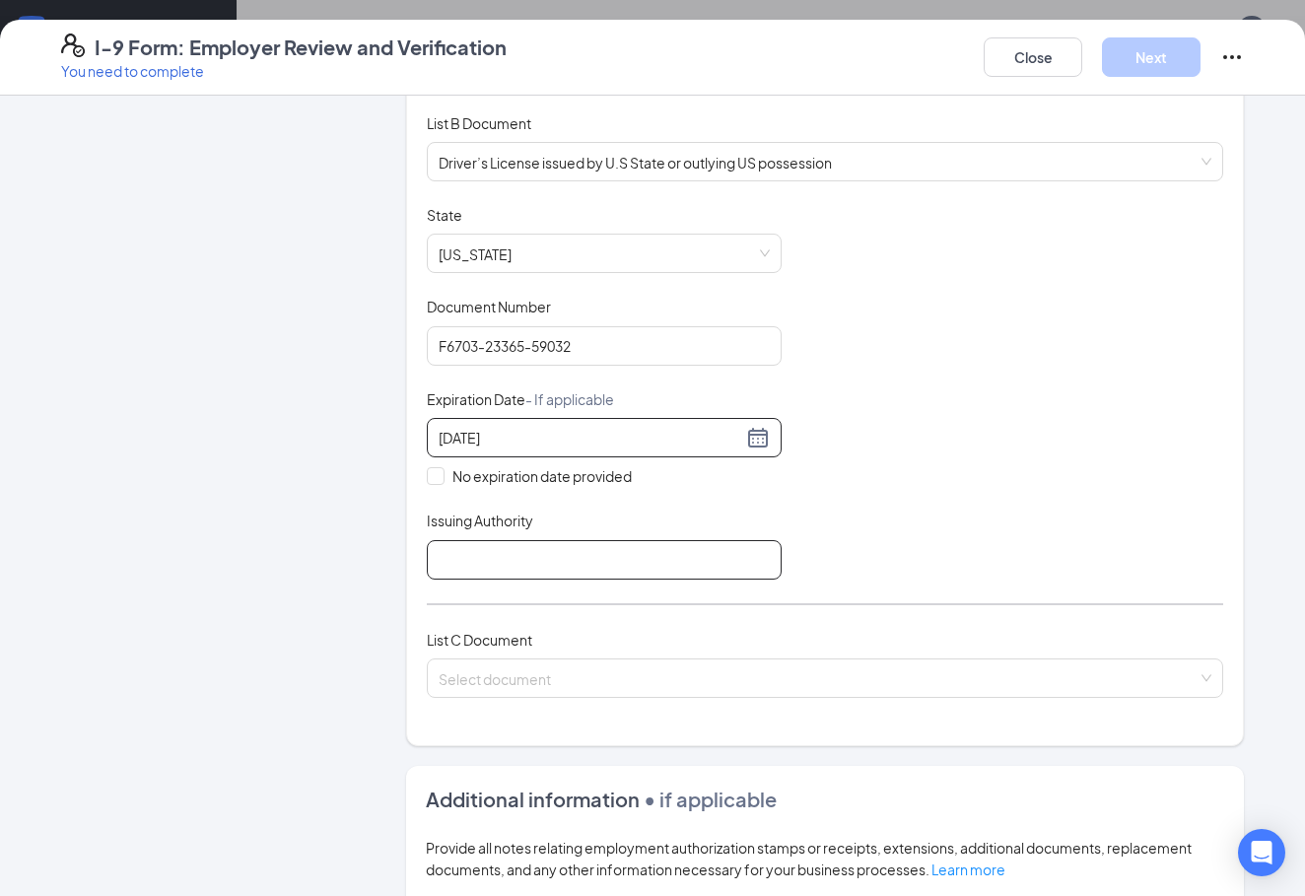
click at [650, 553] on input "Issuing Authority" at bounding box center [604, 559] width 355 height 39
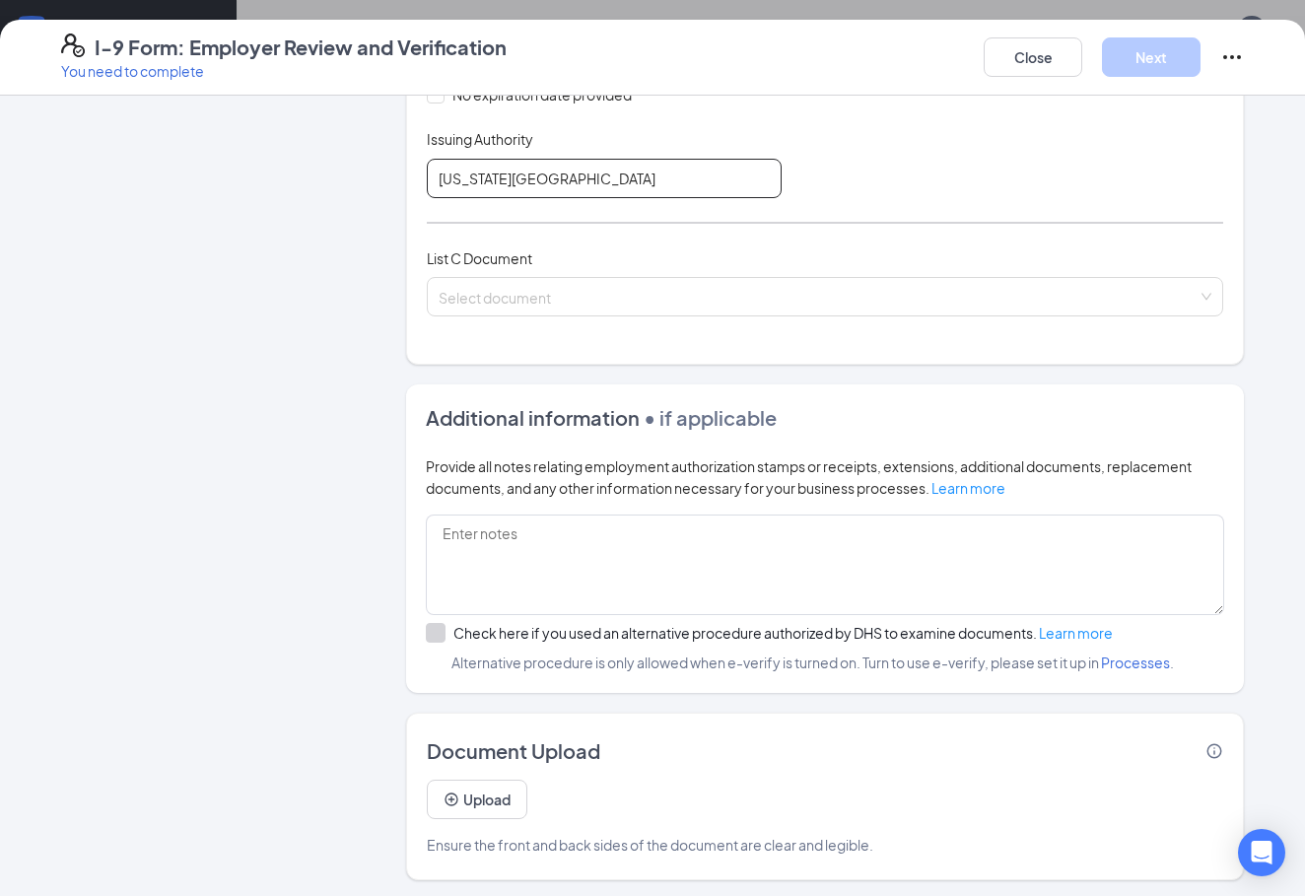
scroll to position [536, 0]
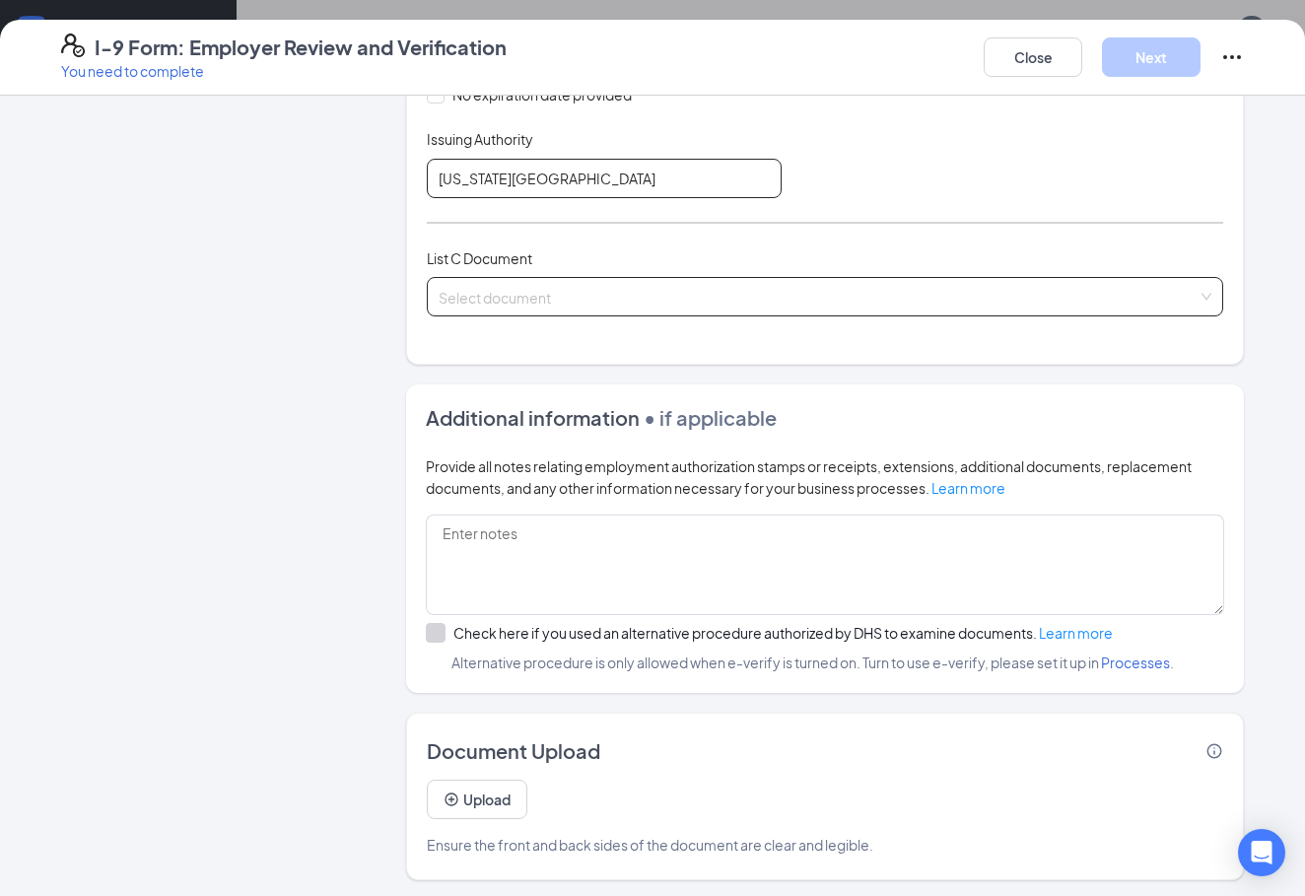
type input "[US_STATE][GEOGRAPHIC_DATA]"
click at [636, 299] on input "search" at bounding box center [818, 293] width 759 height 30
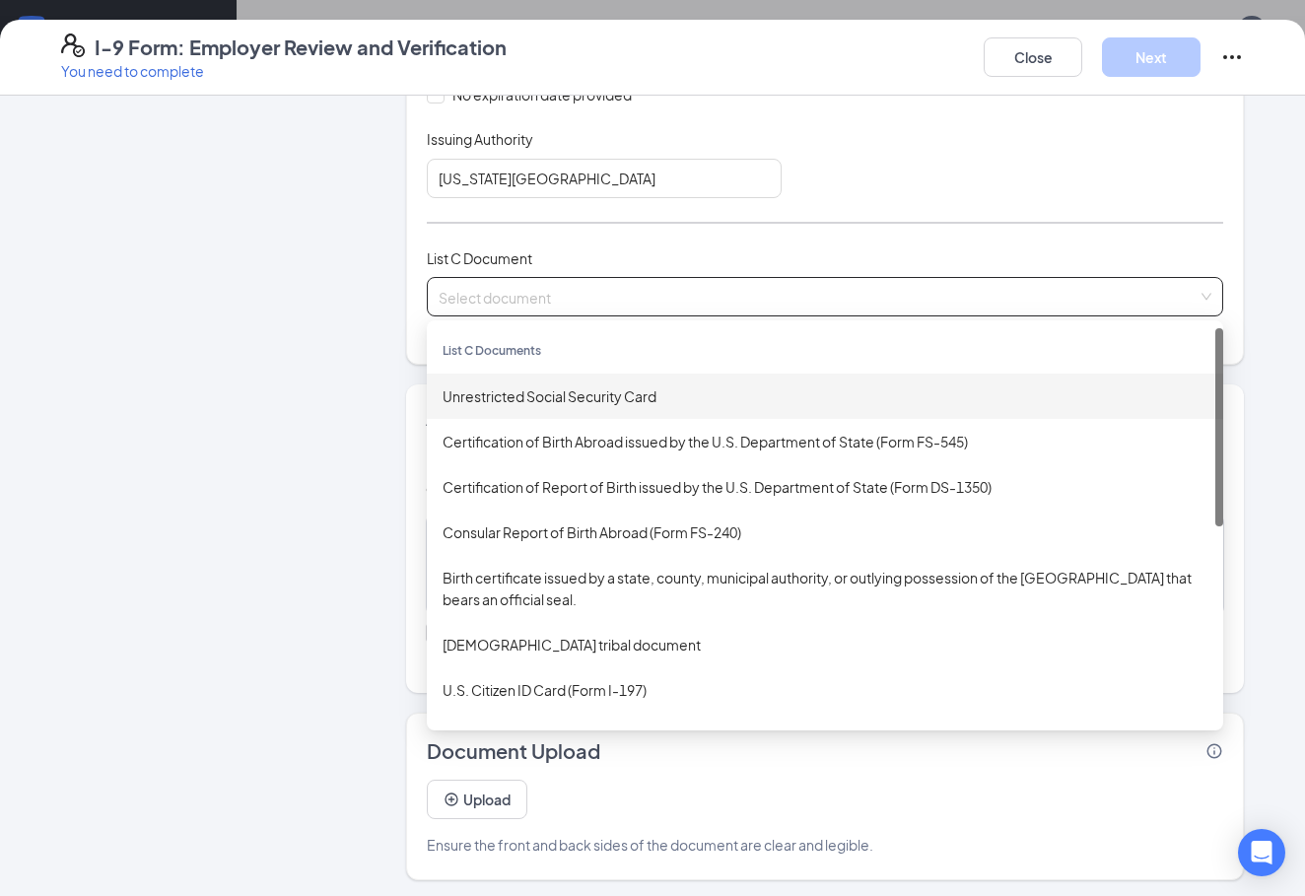
click at [695, 404] on div "Unrestricted Social Security Card" at bounding box center [825, 396] width 796 height 45
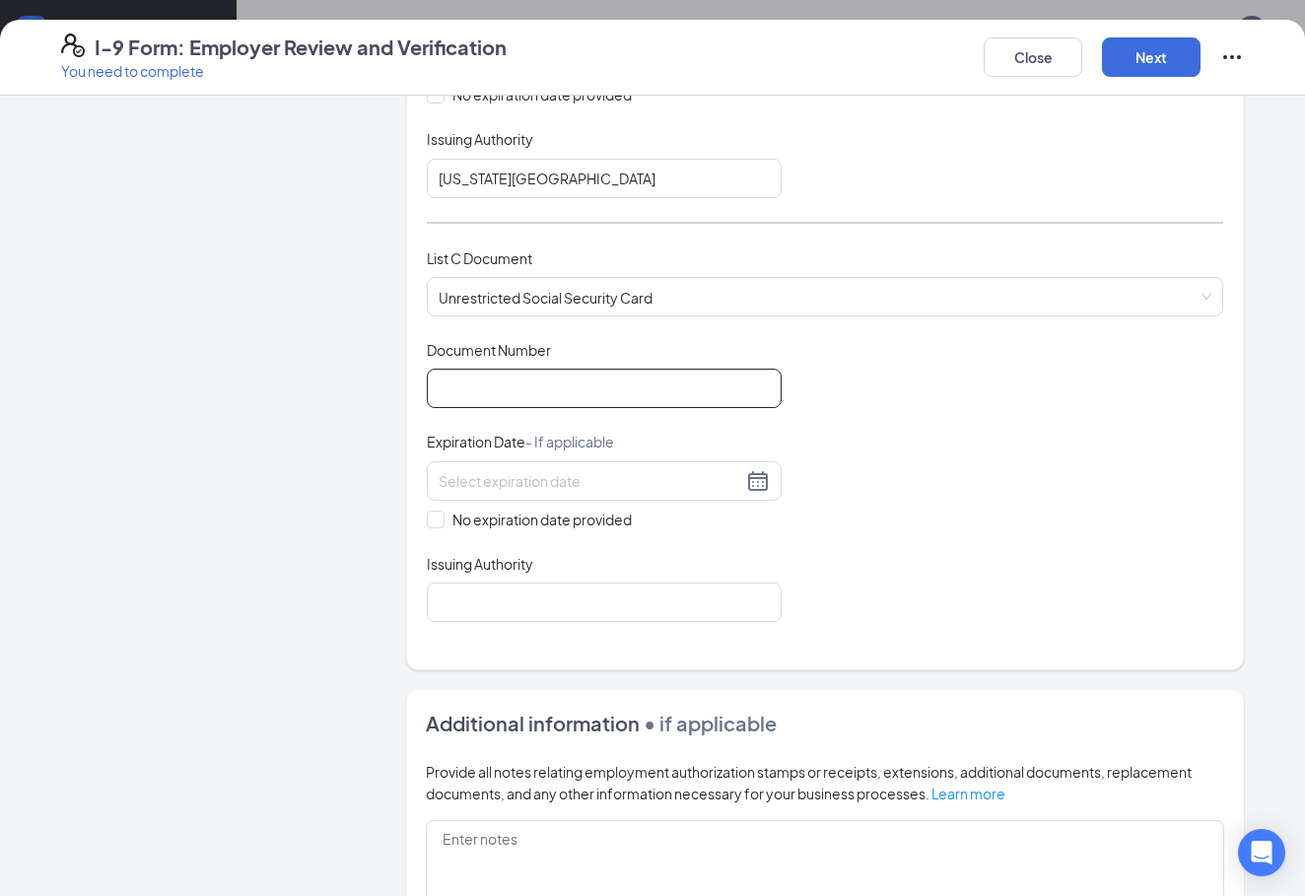
click at [640, 394] on input "Document Number" at bounding box center [604, 388] width 355 height 39
paste input "144-13-9018"
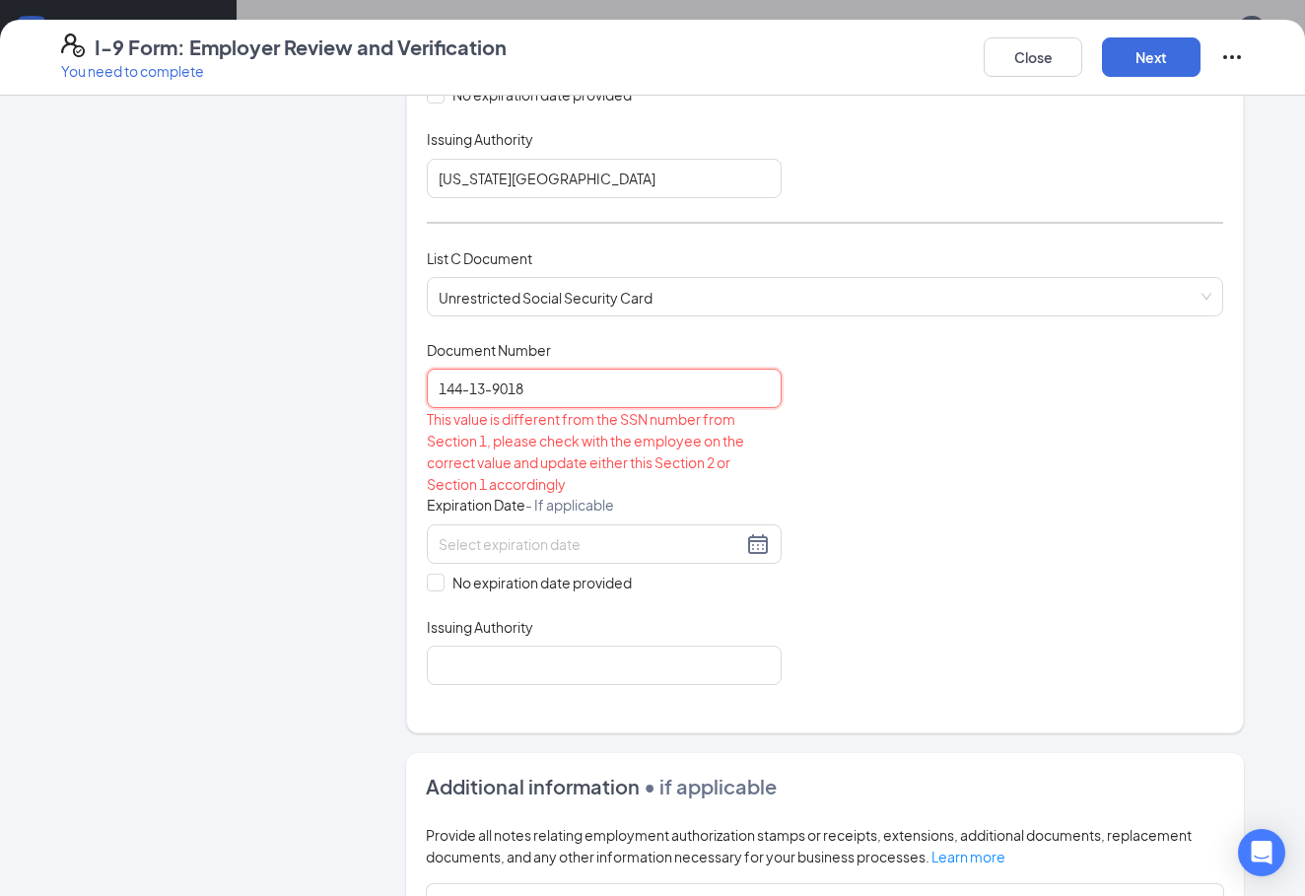
type input "144-13-9018"
click at [886, 521] on div "Document Title Unrestricted Social Security Card Document Number 144-13-9018 Th…" at bounding box center [825, 512] width 796 height 345
click at [688, 551] on div at bounding box center [604, 543] width 355 height 39
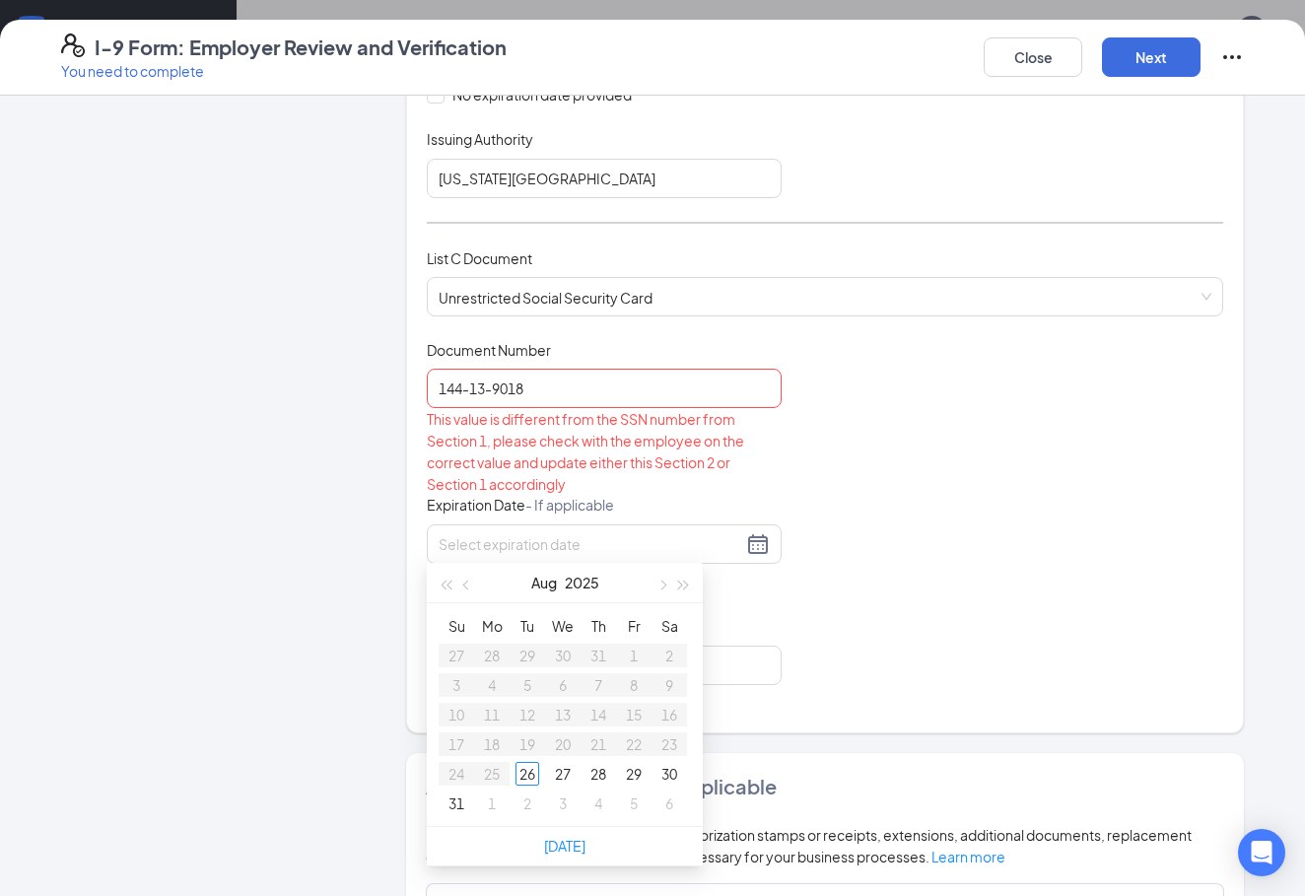
click at [855, 625] on div "Document Title Unrestricted Social Security Card Document Number 144-13-9018 Th…" at bounding box center [825, 512] width 796 height 345
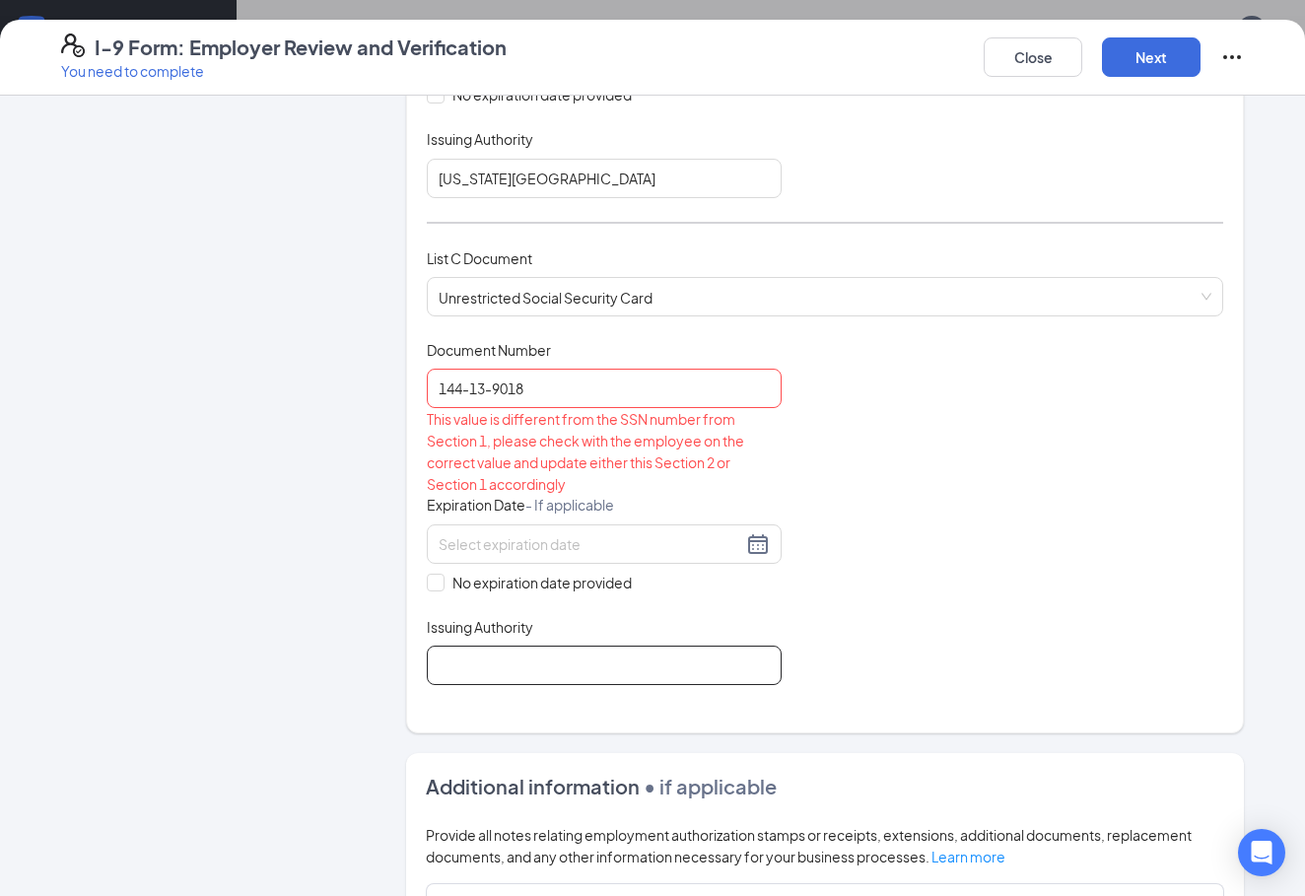
click at [725, 664] on input "Issuing Authority" at bounding box center [604, 665] width 355 height 39
type input "Social Security Office"
click at [1167, 62] on button "Next" at bounding box center [1151, 56] width 99 height 39
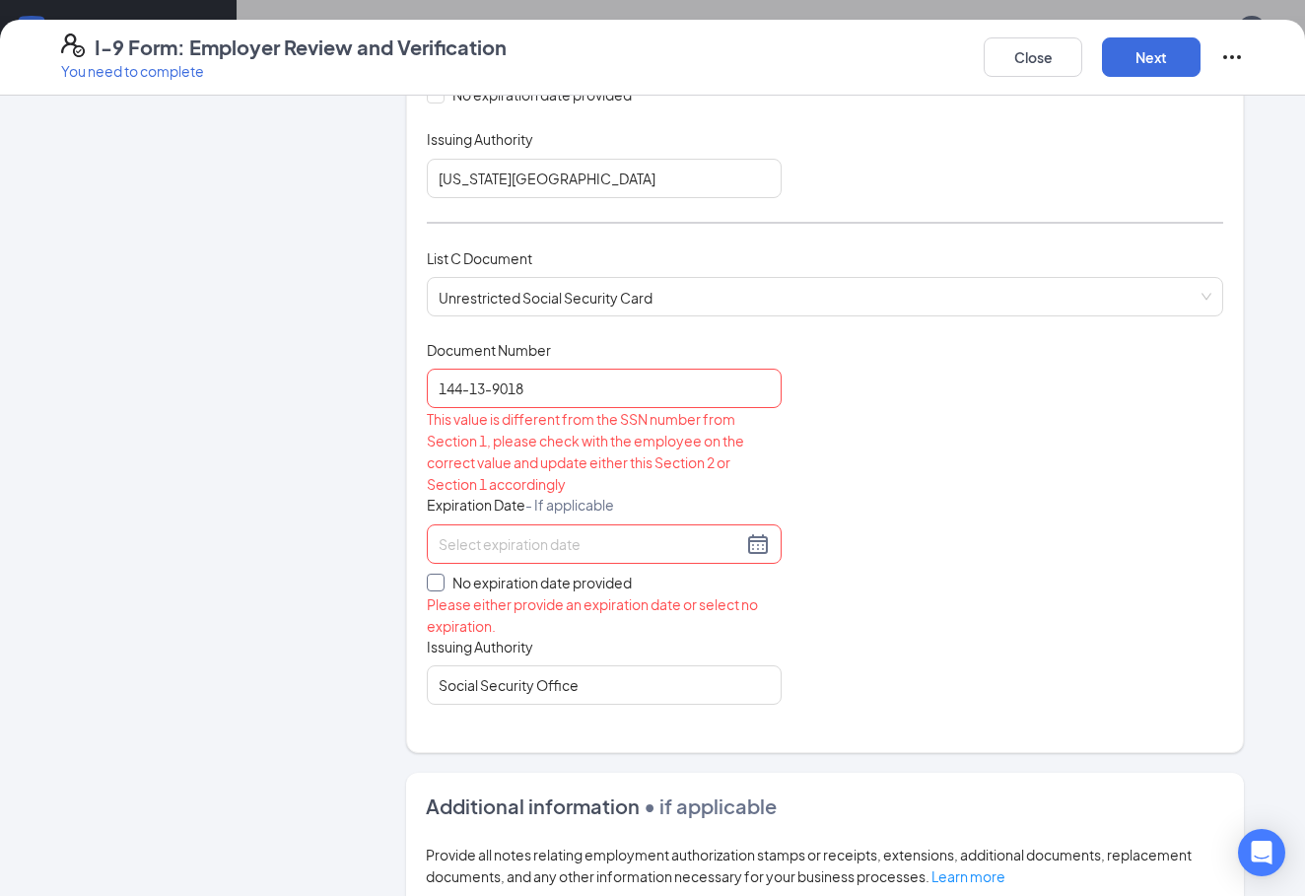
click at [442, 580] on span at bounding box center [436, 583] width 18 height 18
click at [441, 580] on input "No expiration date provided" at bounding box center [434, 581] width 14 height 14
checkbox input "true"
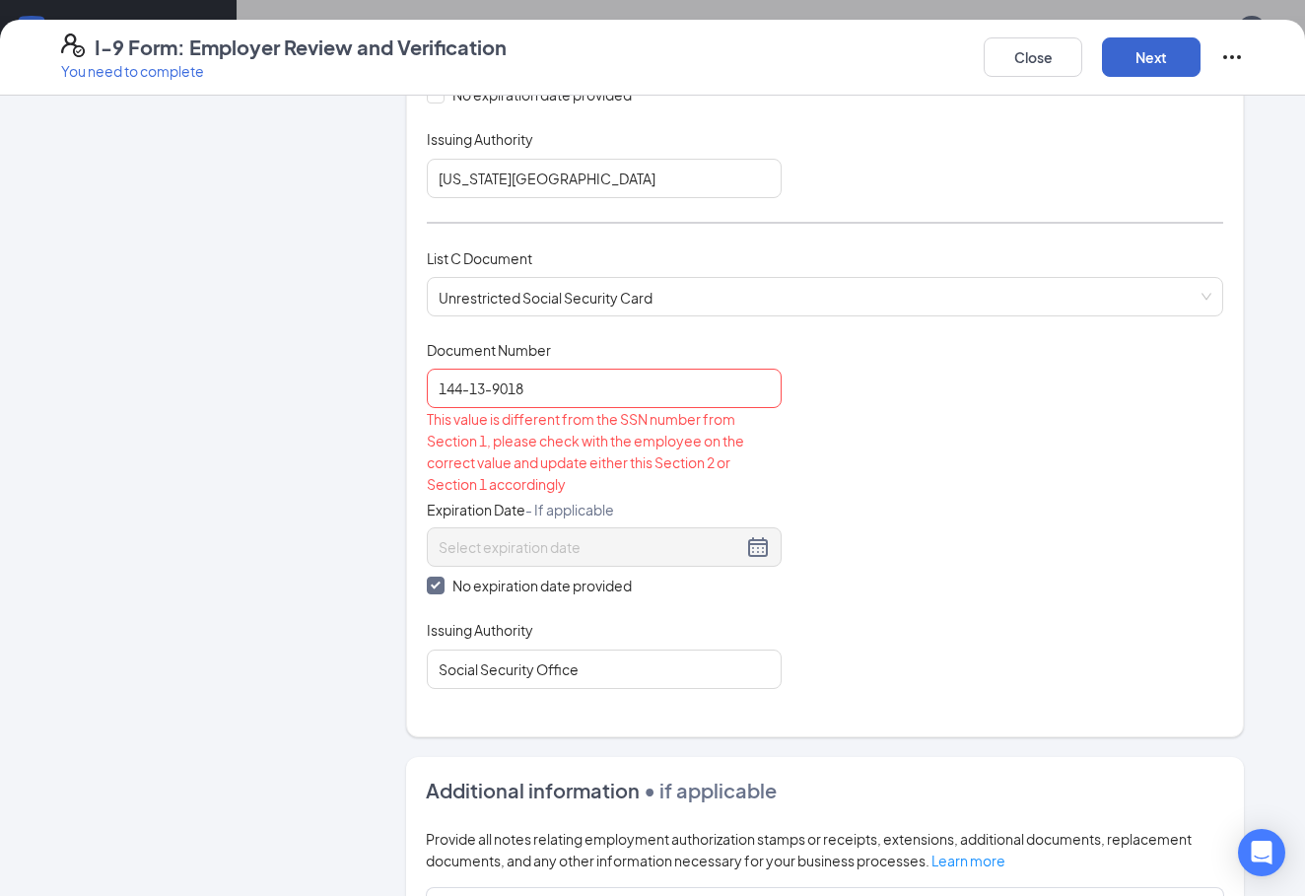
click at [1158, 50] on button "Next" at bounding box center [1151, 56] width 99 height 39
click at [745, 389] on input "144-13-9018" at bounding box center [604, 388] width 355 height 39
click at [1149, 66] on button "Next" at bounding box center [1151, 56] width 99 height 39
click at [705, 389] on input "144-13-9018" at bounding box center [604, 388] width 355 height 39
click at [492, 391] on input "144-13-9018" at bounding box center [604, 388] width 355 height 39
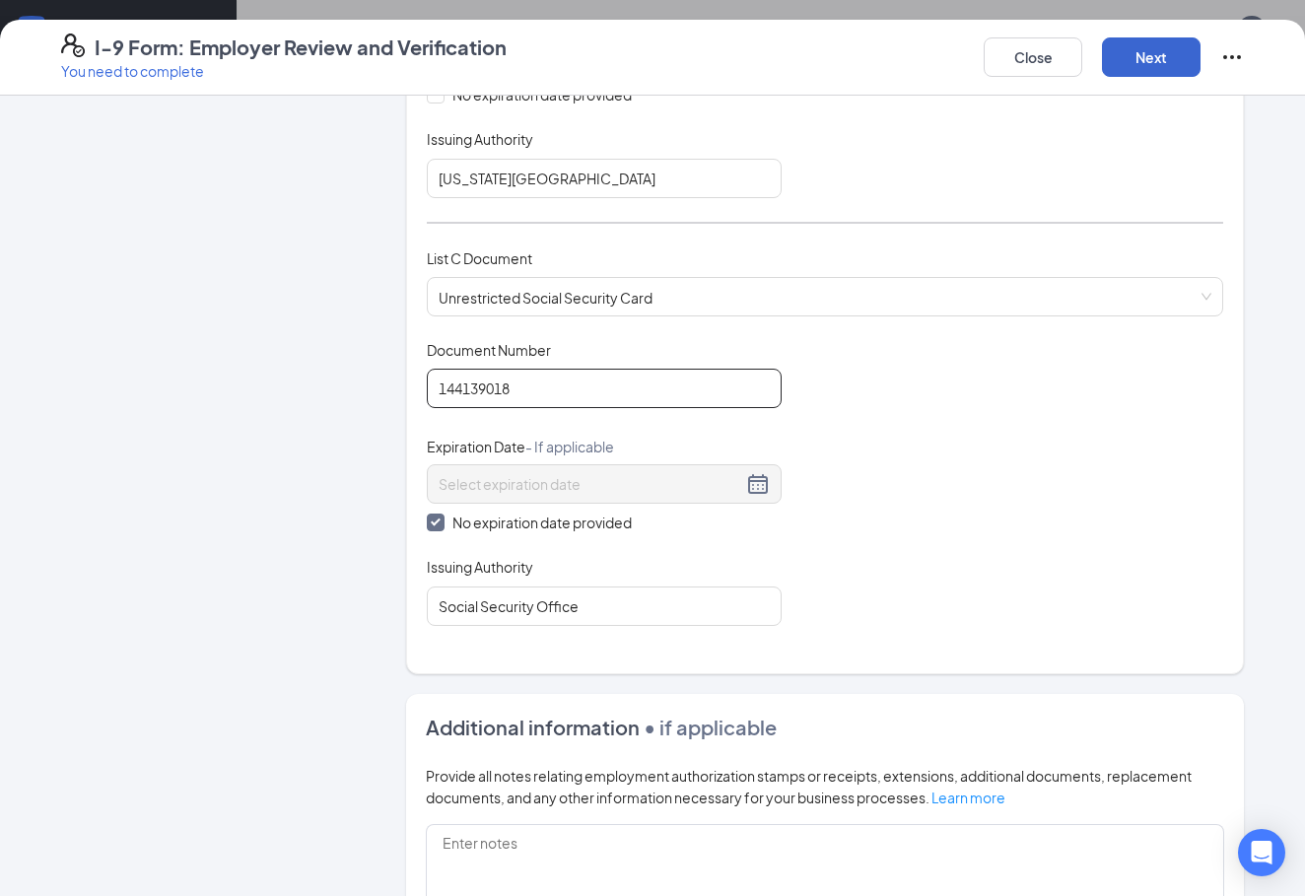
type input "144139018"
click at [1142, 61] on button "Next" at bounding box center [1151, 56] width 99 height 39
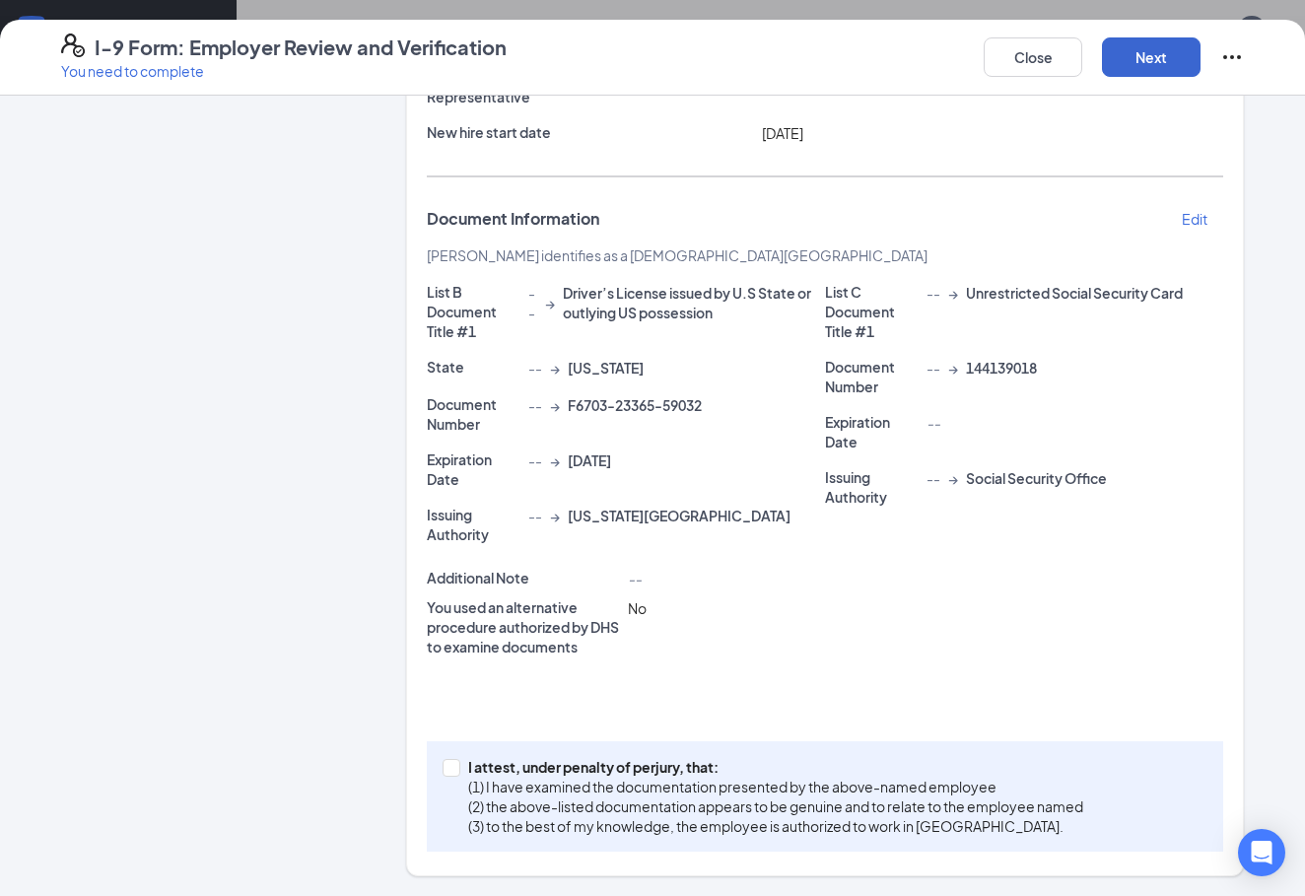
scroll to position [256, 0]
click at [450, 772] on input "I attest, under penalty of [PERSON_NAME], that: (1) I have examined the documen…" at bounding box center [450, 767] width 14 height 14
checkbox input "true"
click at [1166, 54] on button "Next" at bounding box center [1151, 56] width 99 height 39
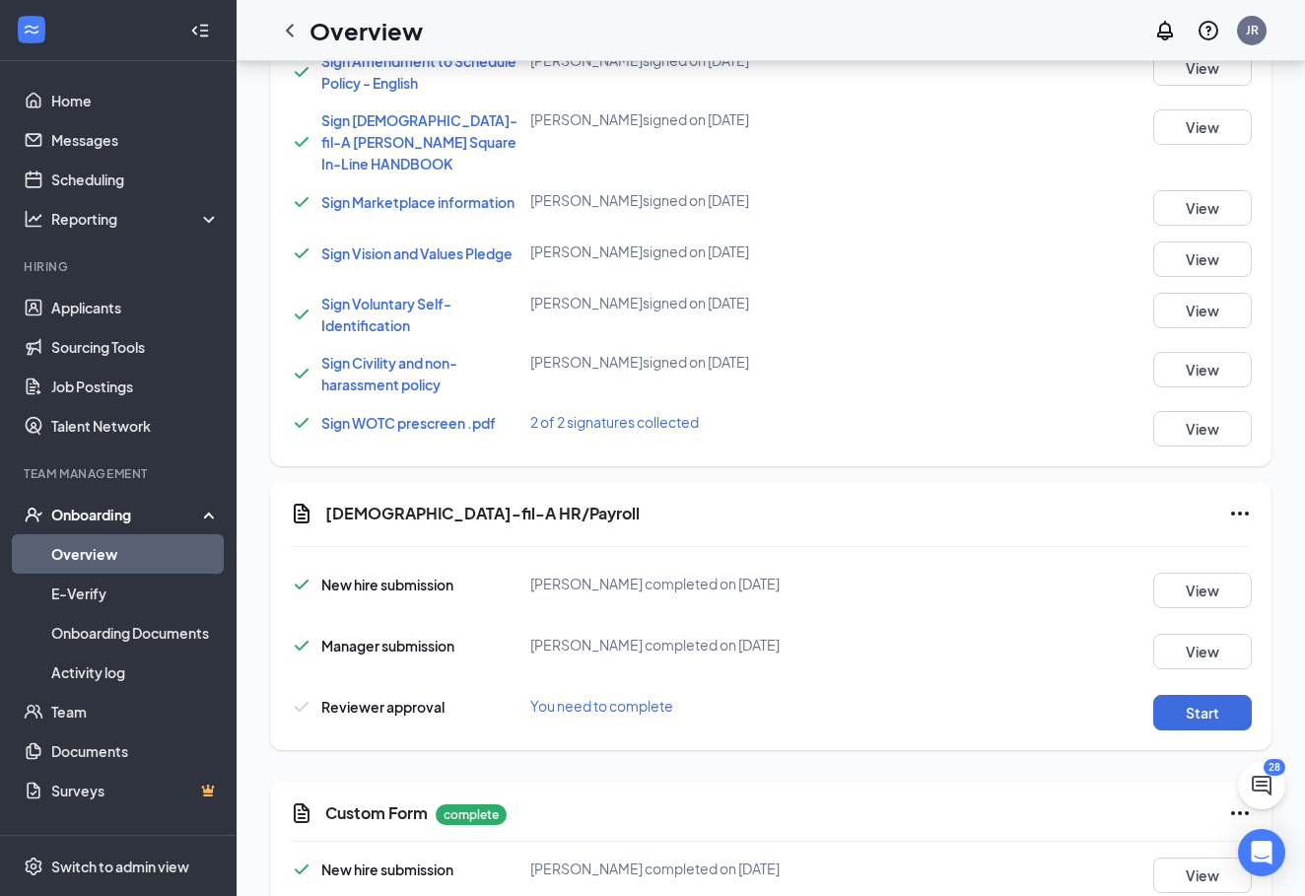
scroll to position [1467, 0]
click at [1179, 696] on button "Start" at bounding box center [1202, 713] width 99 height 35
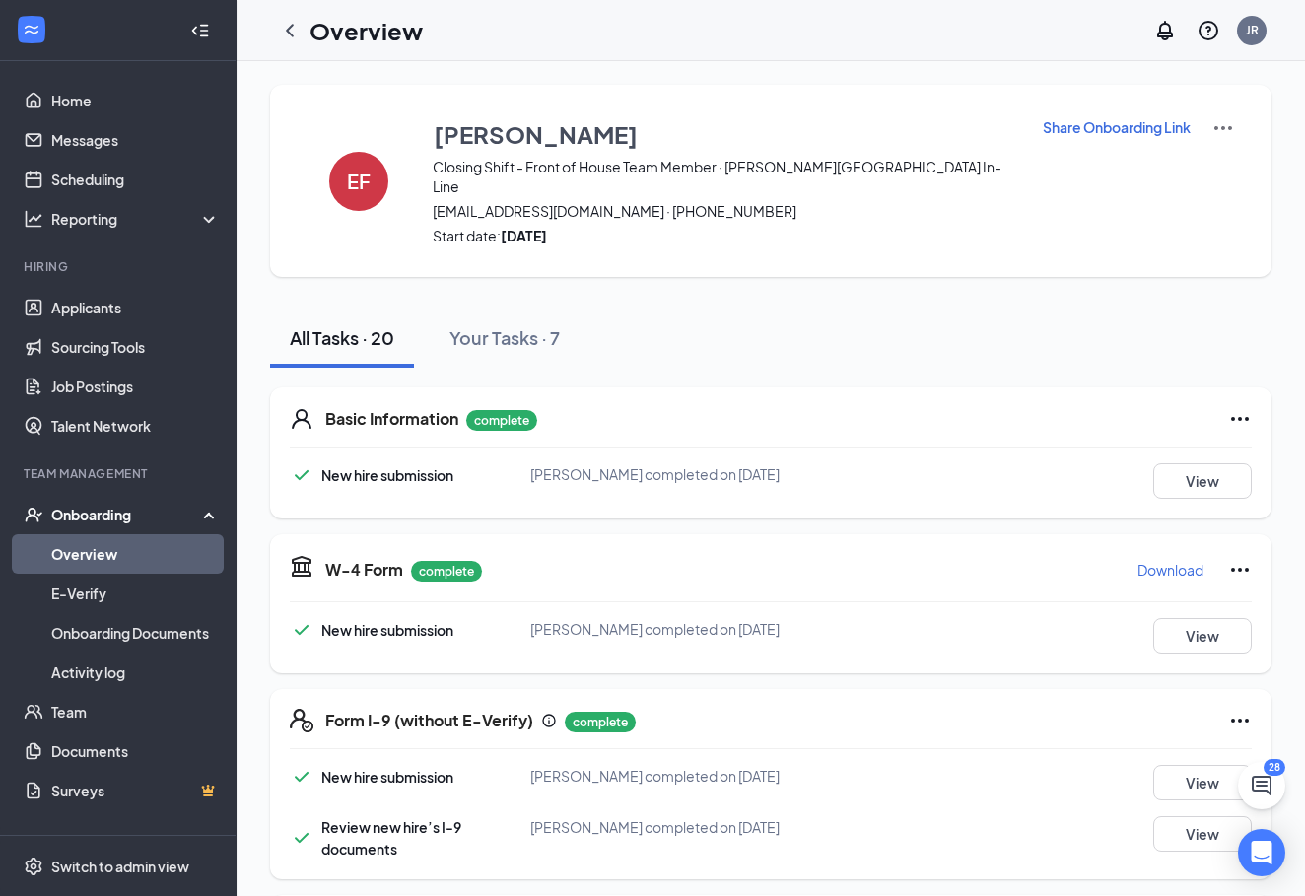
scroll to position [0, 0]
click at [112, 554] on link "Overview" at bounding box center [135, 553] width 169 height 39
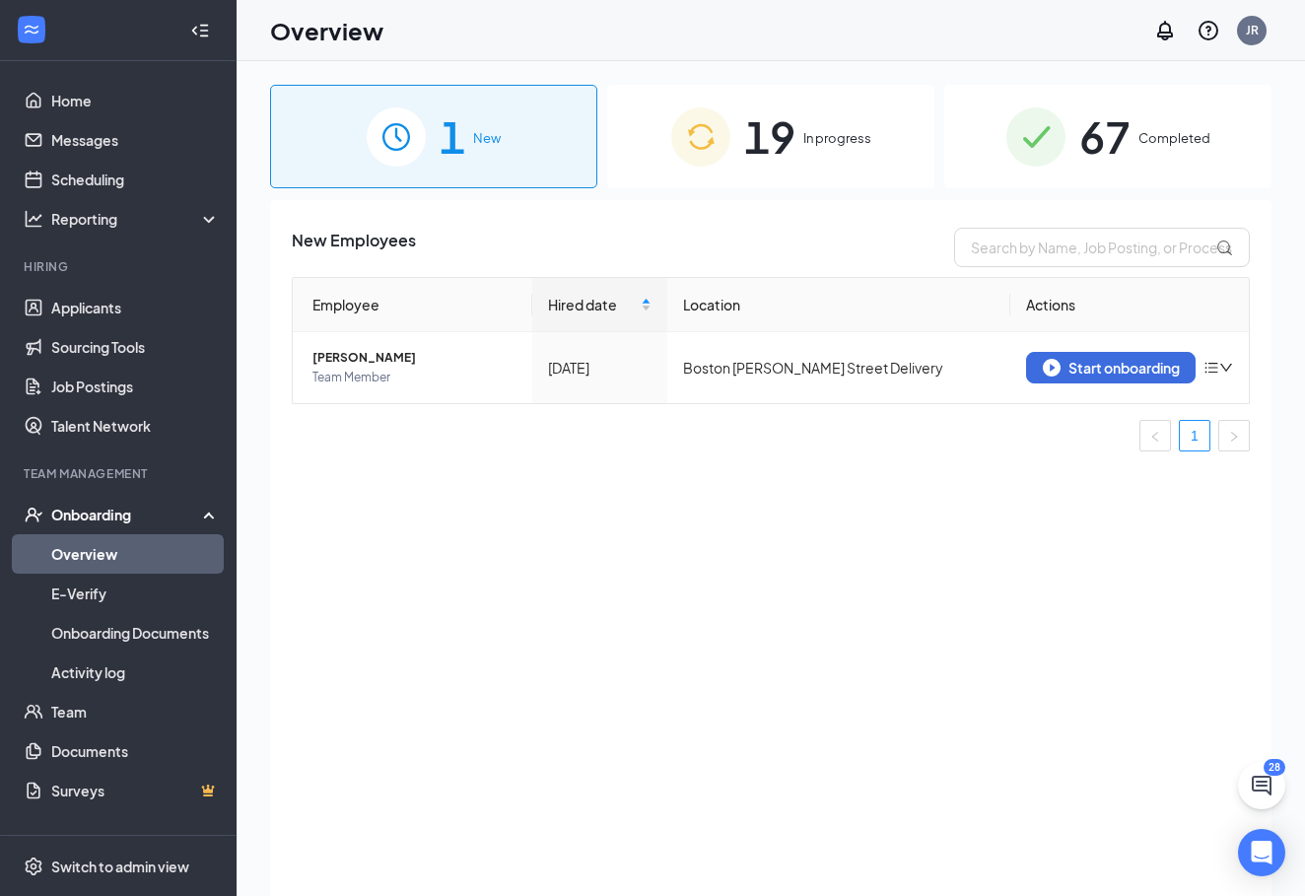
click at [797, 178] on div "19 In progress" at bounding box center [770, 136] width 327 height 103
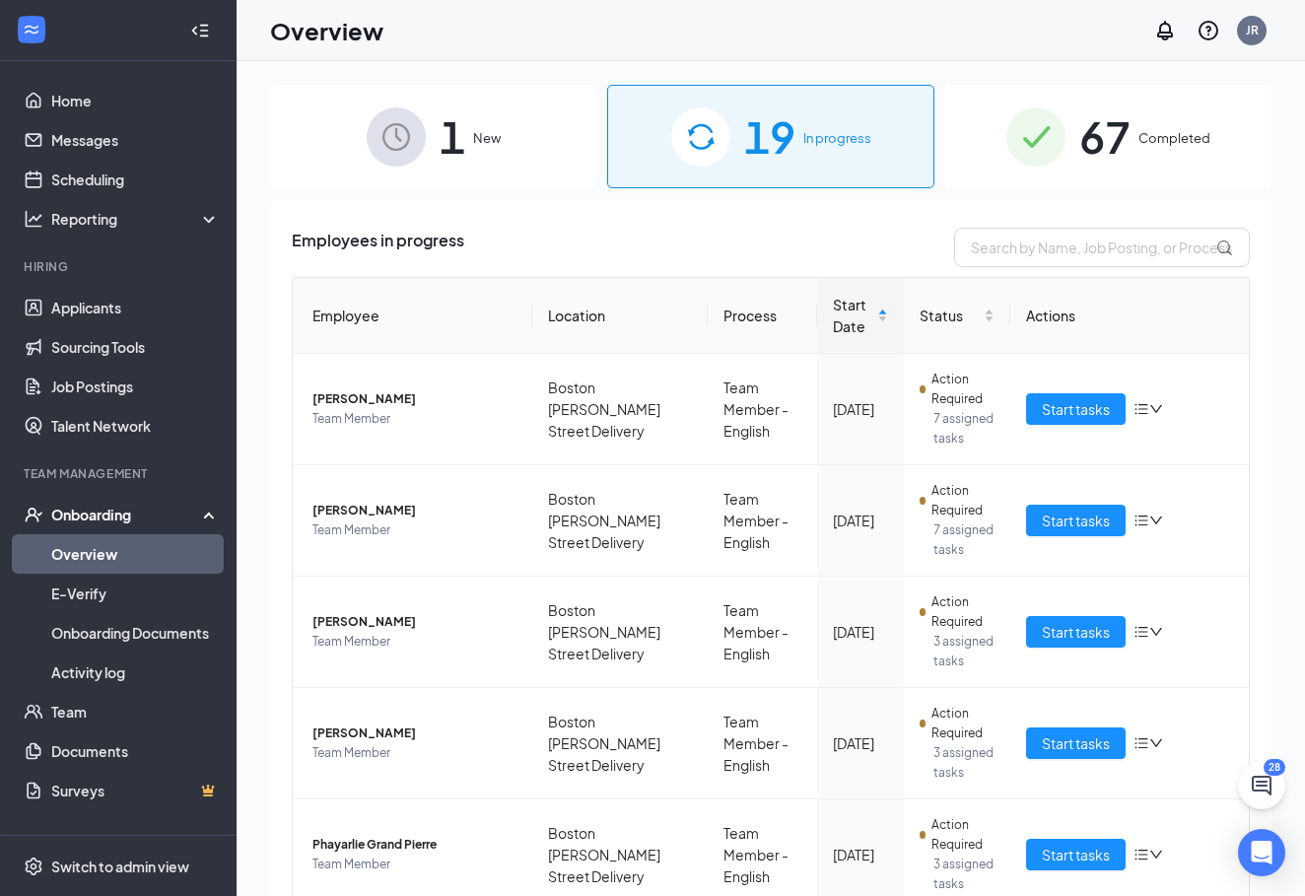
click at [1051, 83] on div "1 New 19 In progress 67 Completed Employees in progress Employee Location Proce…" at bounding box center [771, 522] width 1068 height 923
click at [1173, 220] on div "Employees in progress Employee Location Process Start Date Status Actions [PERS…" at bounding box center [770, 892] width 1001 height 1385
click at [137, 546] on link "Overview" at bounding box center [135, 553] width 169 height 39
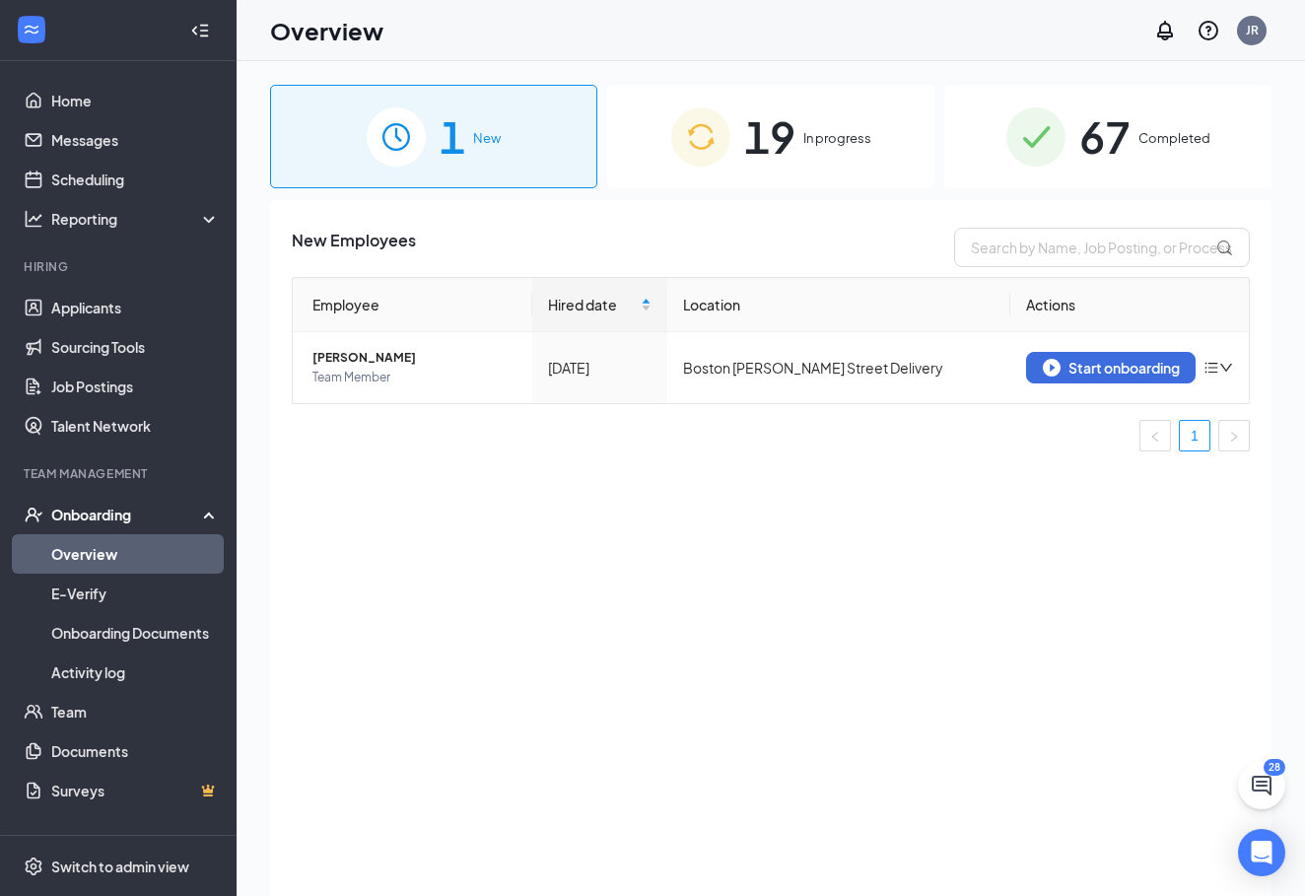
click at [826, 1] on div "Overview JR" at bounding box center [771, 30] width 1068 height 61
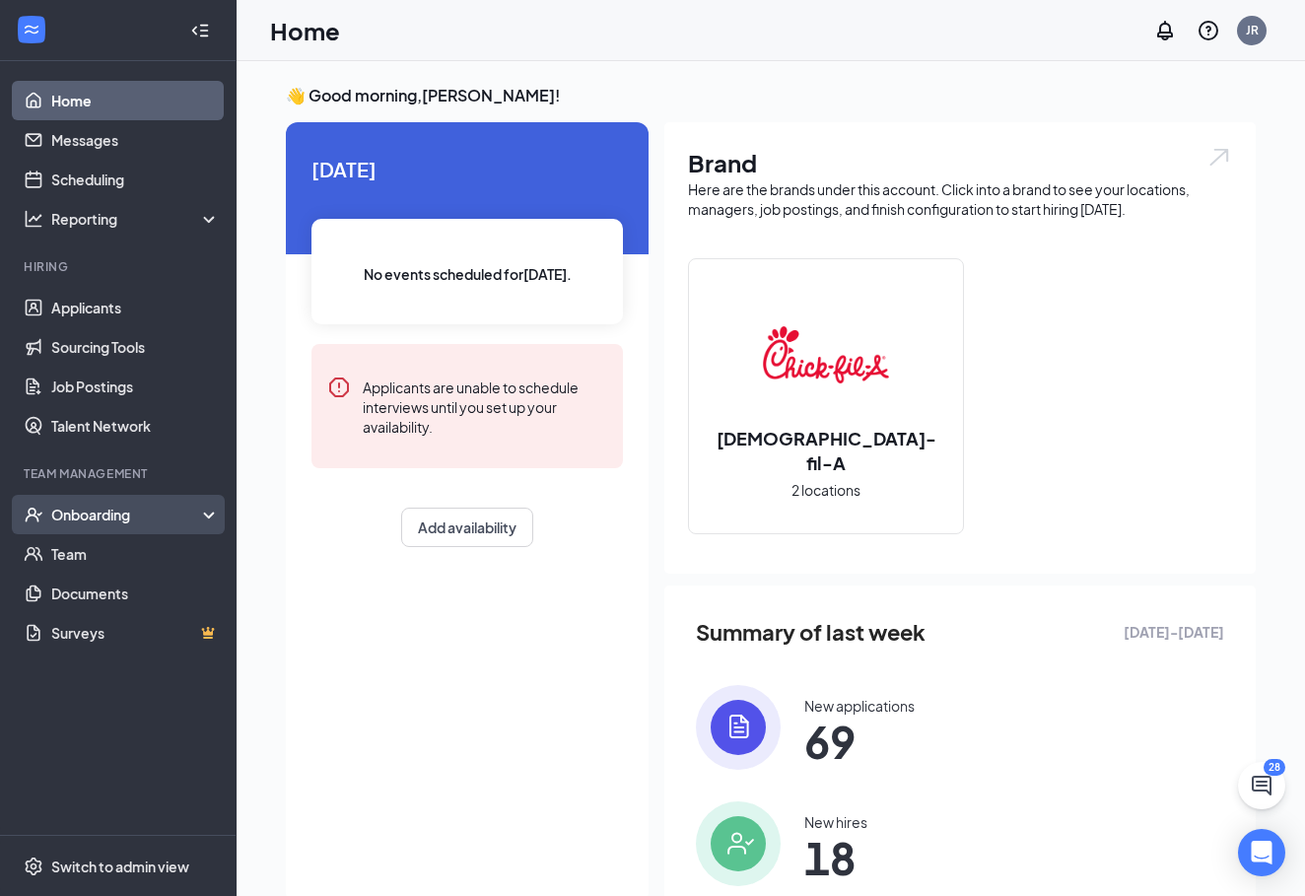
click at [169, 520] on div "Onboarding" at bounding box center [127, 515] width 152 height 20
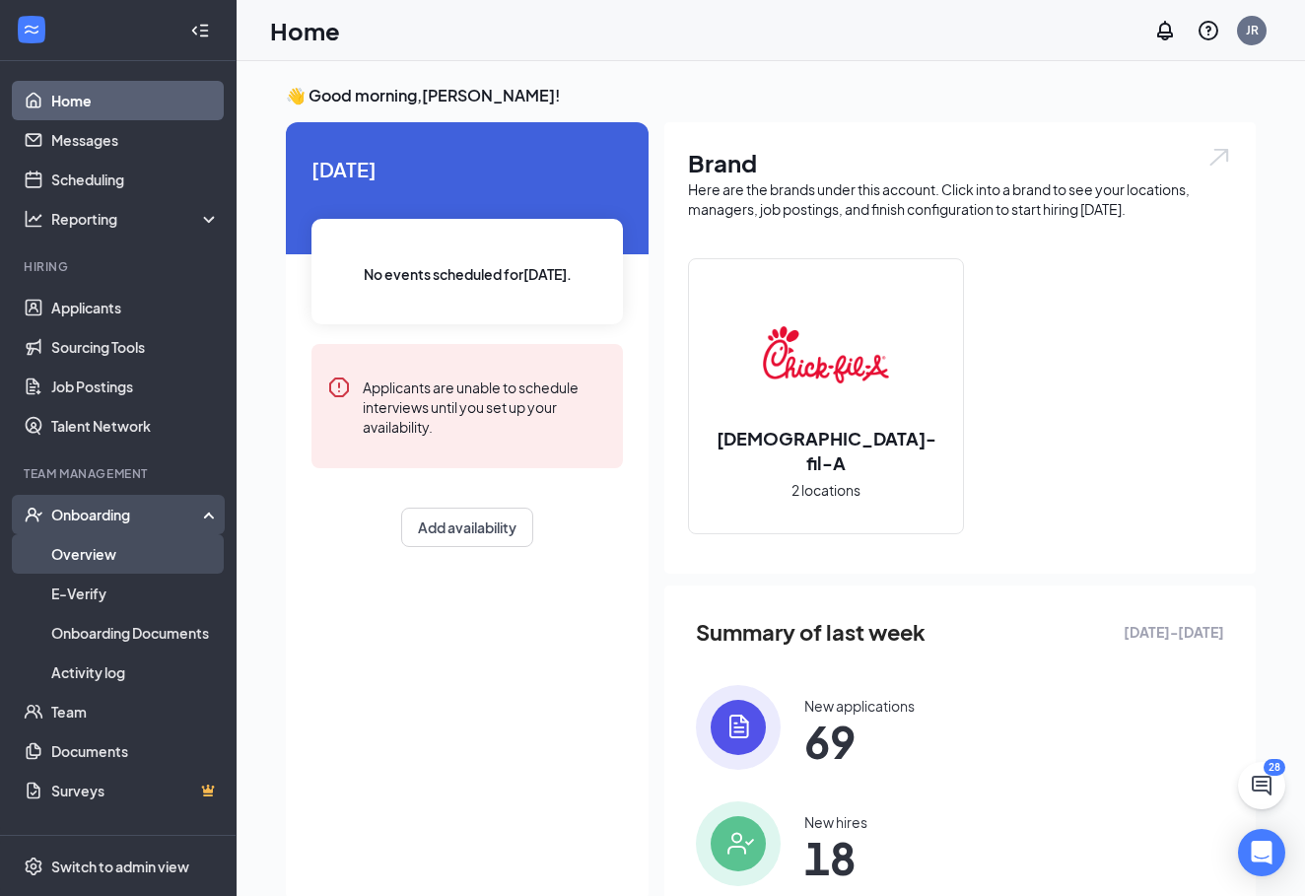
click at [150, 560] on link "Overview" at bounding box center [135, 553] width 169 height 39
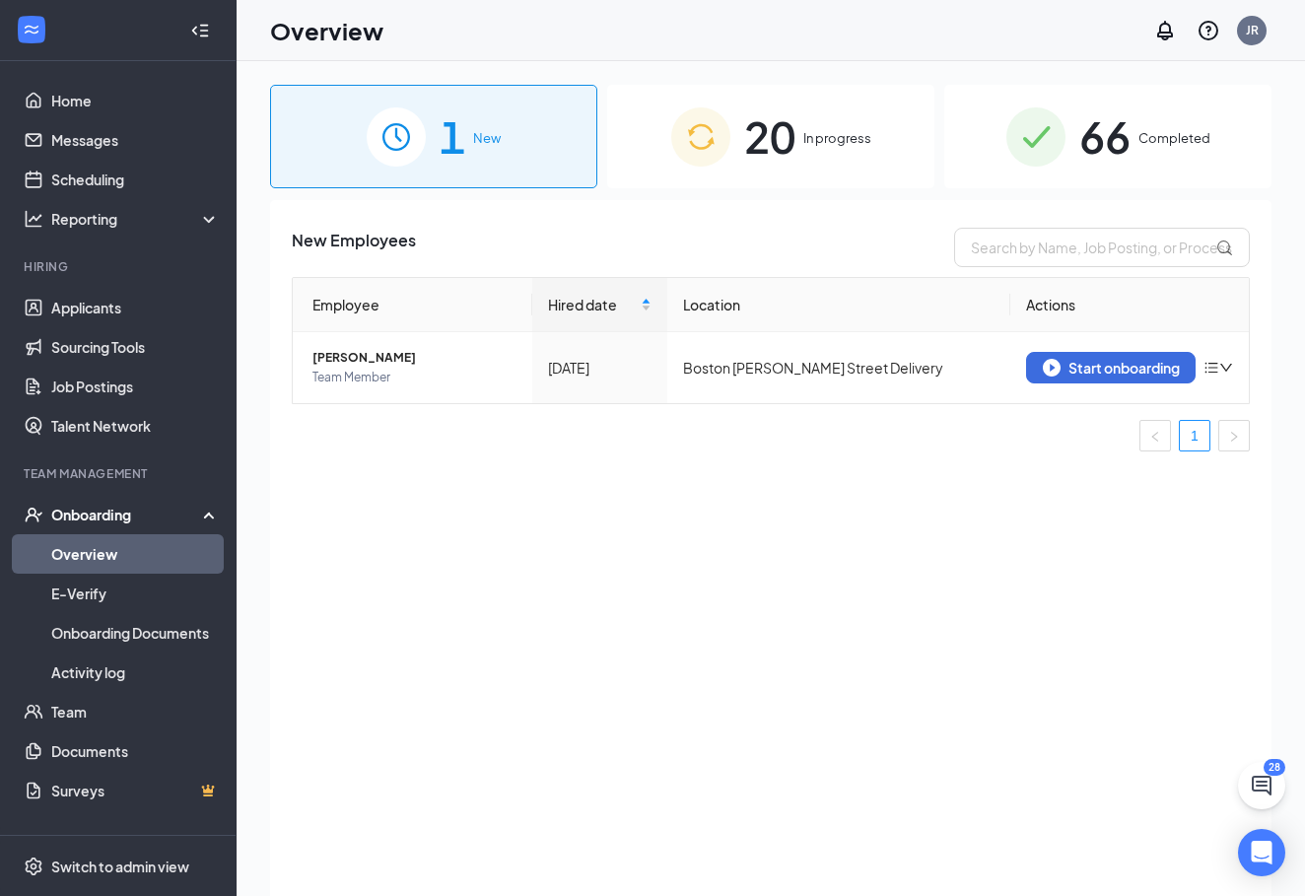
click at [769, 160] on span "20" at bounding box center [769, 136] width 51 height 68
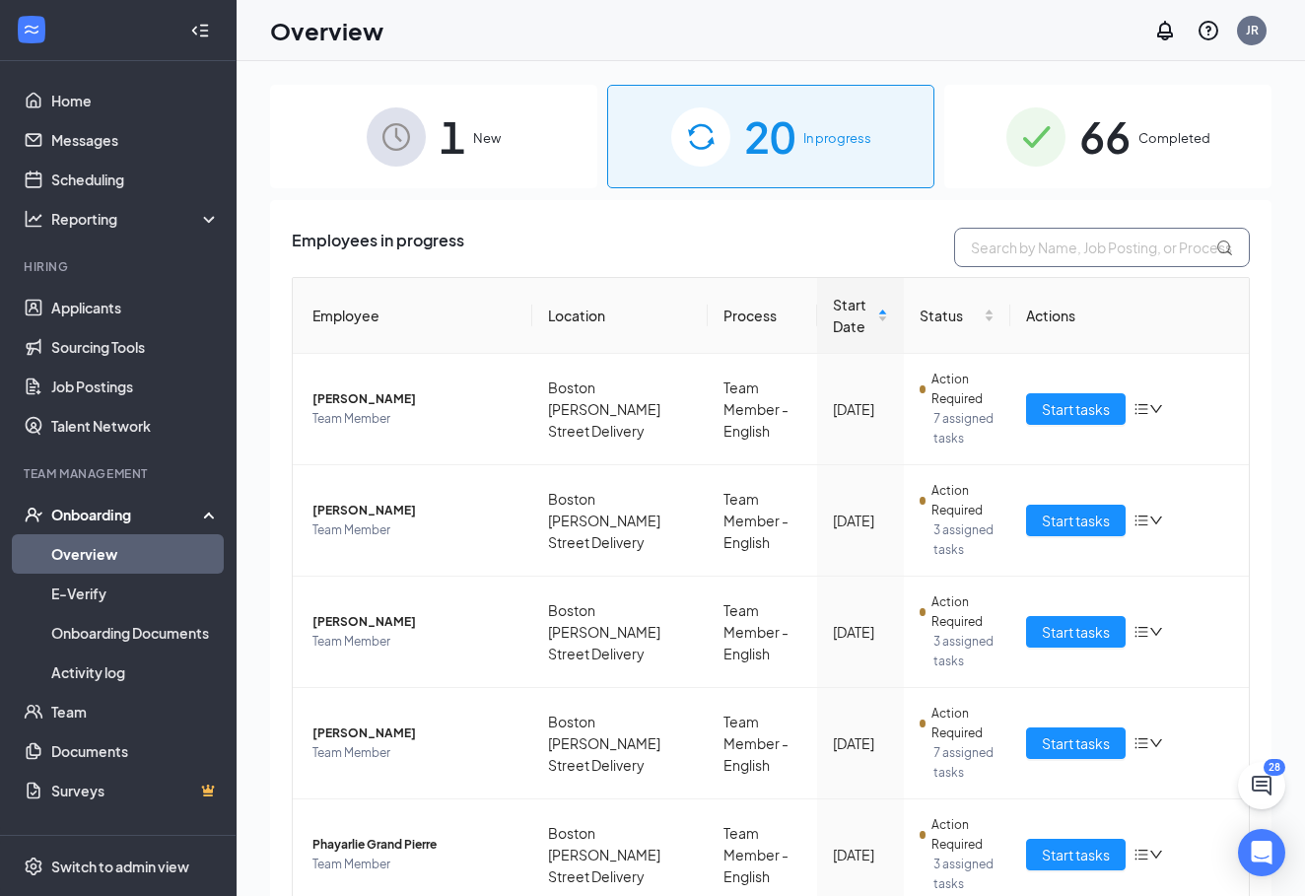
click at [1109, 239] on input "text" at bounding box center [1102, 247] width 296 height 39
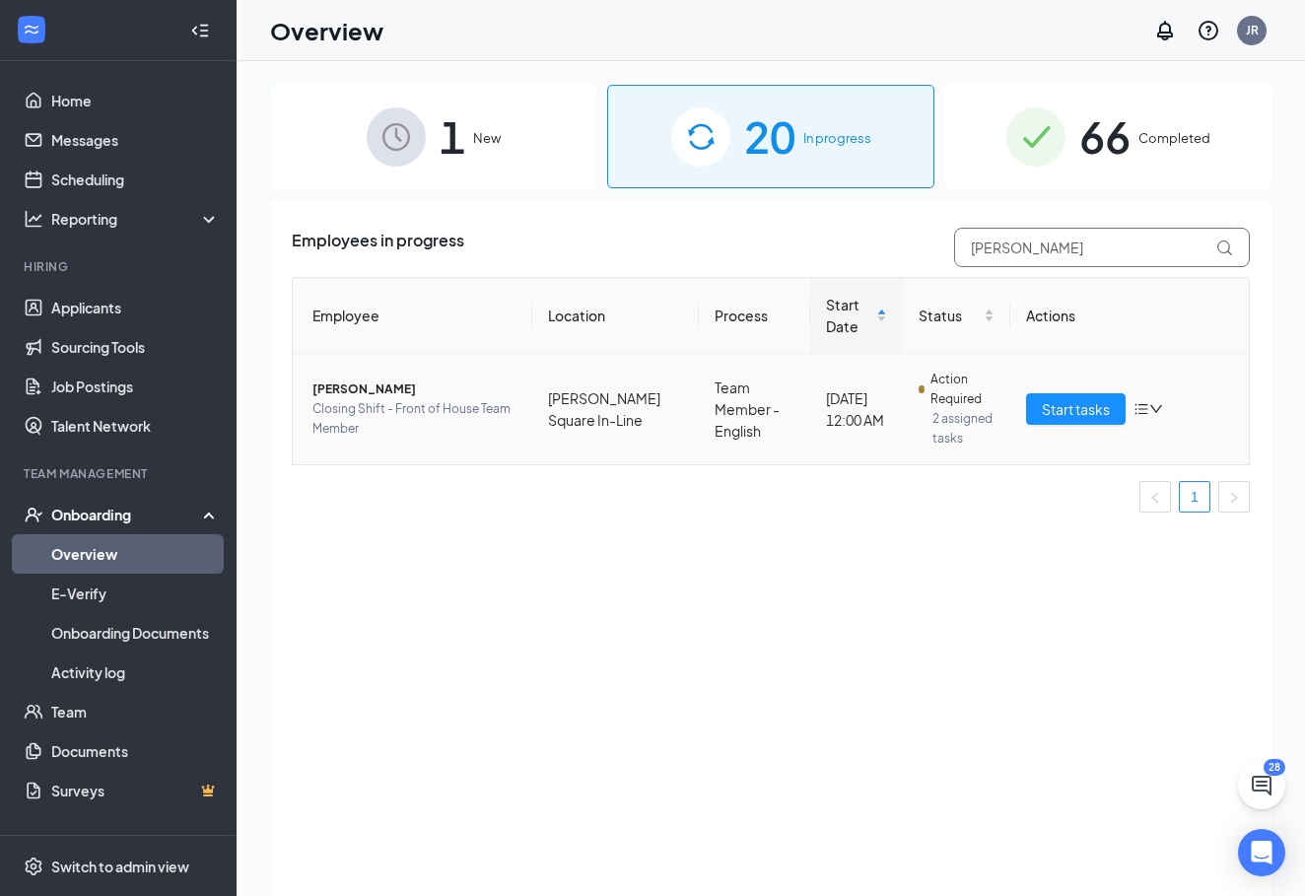
type input "erin"
click at [348, 398] on span "[PERSON_NAME]" at bounding box center [414, 389] width 204 height 20
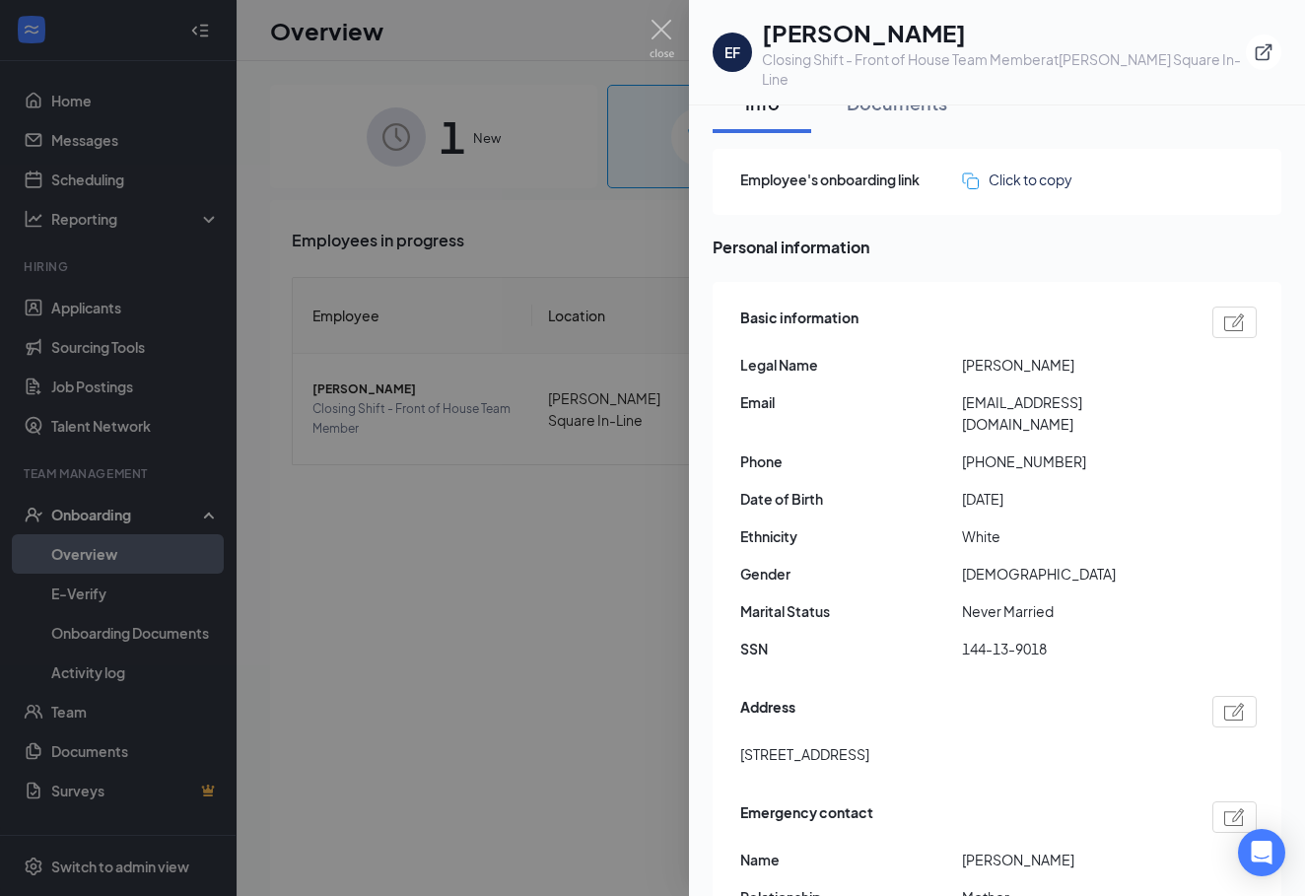
scroll to position [35, 0]
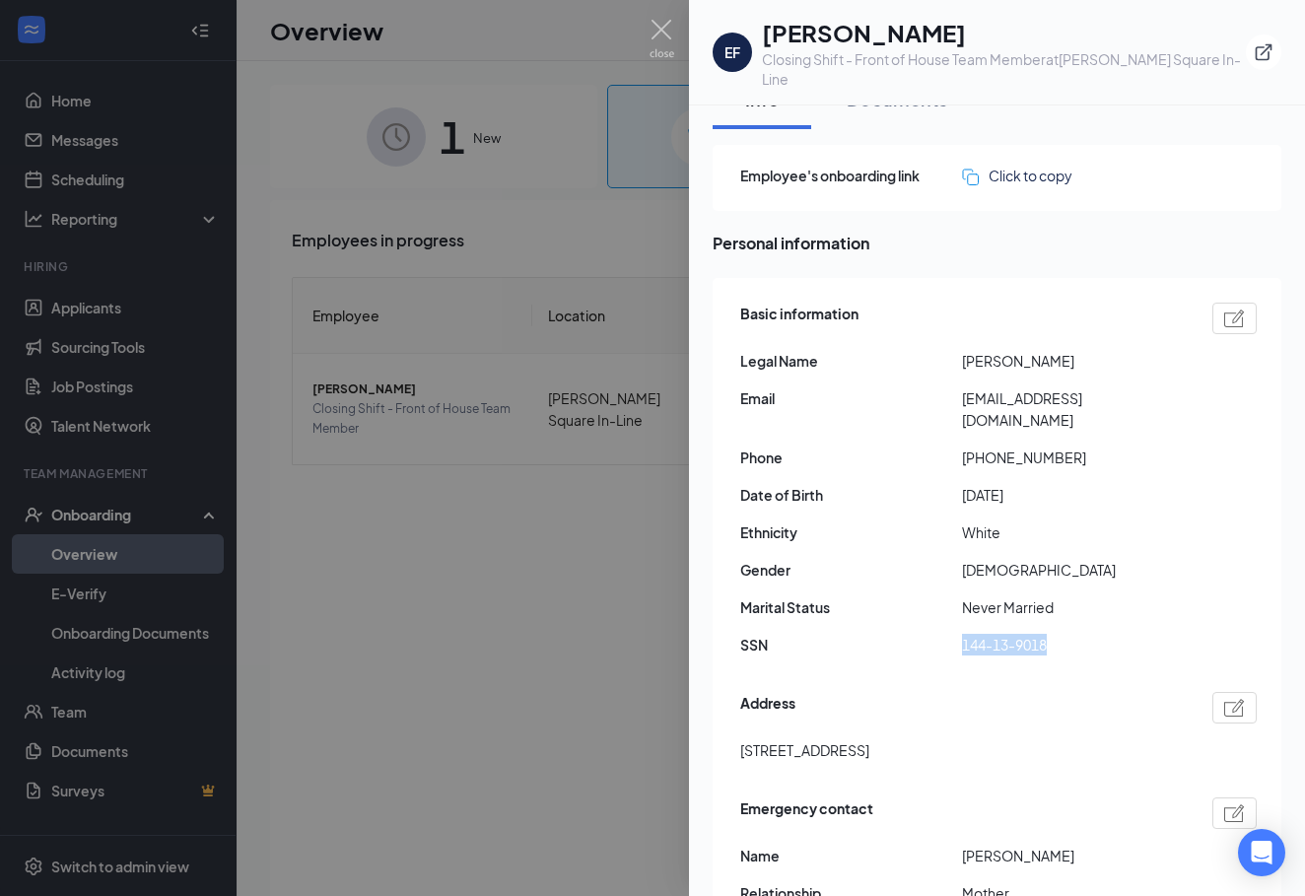
drag, startPoint x: 961, startPoint y: 601, endPoint x: 1070, endPoint y: 597, distance: 109.5
click at [1070, 634] on div "SSN 144-13-9018" at bounding box center [998, 645] width 516 height 22
click at [1071, 634] on span "144-13-9018" at bounding box center [1073, 645] width 222 height 22
drag, startPoint x: 1059, startPoint y: 604, endPoint x: 964, endPoint y: 602, distance: 95.6
click at [964, 634] on span "144-13-9018" at bounding box center [1073, 645] width 222 height 22
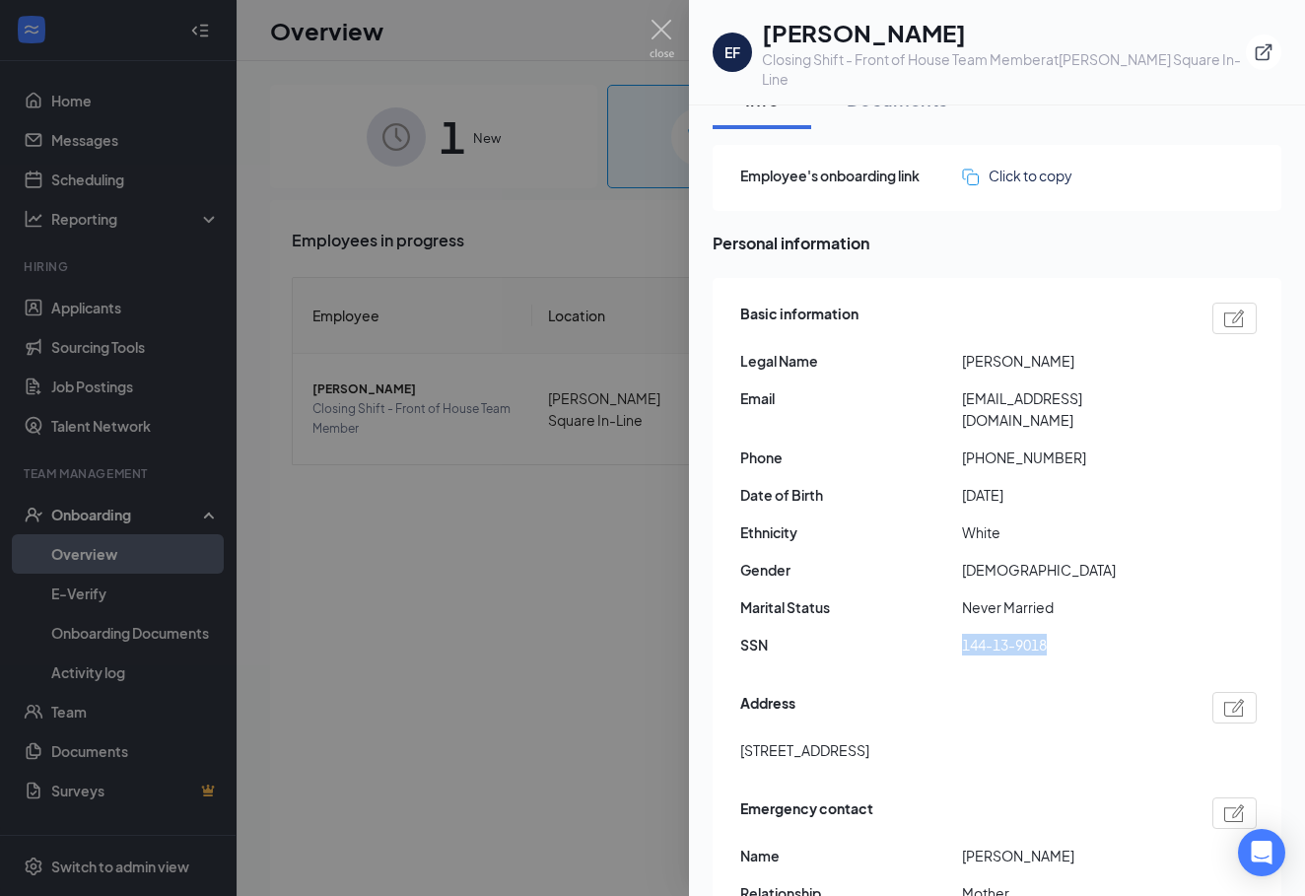
copy span "144-13-9018"
click at [1121, 1] on div "EF Erin Fosgreen Closing Shift - Front of House Team Member at Copley Square In…" at bounding box center [997, 52] width 616 height 105
click at [672, 454] on div at bounding box center [652, 448] width 1305 height 896
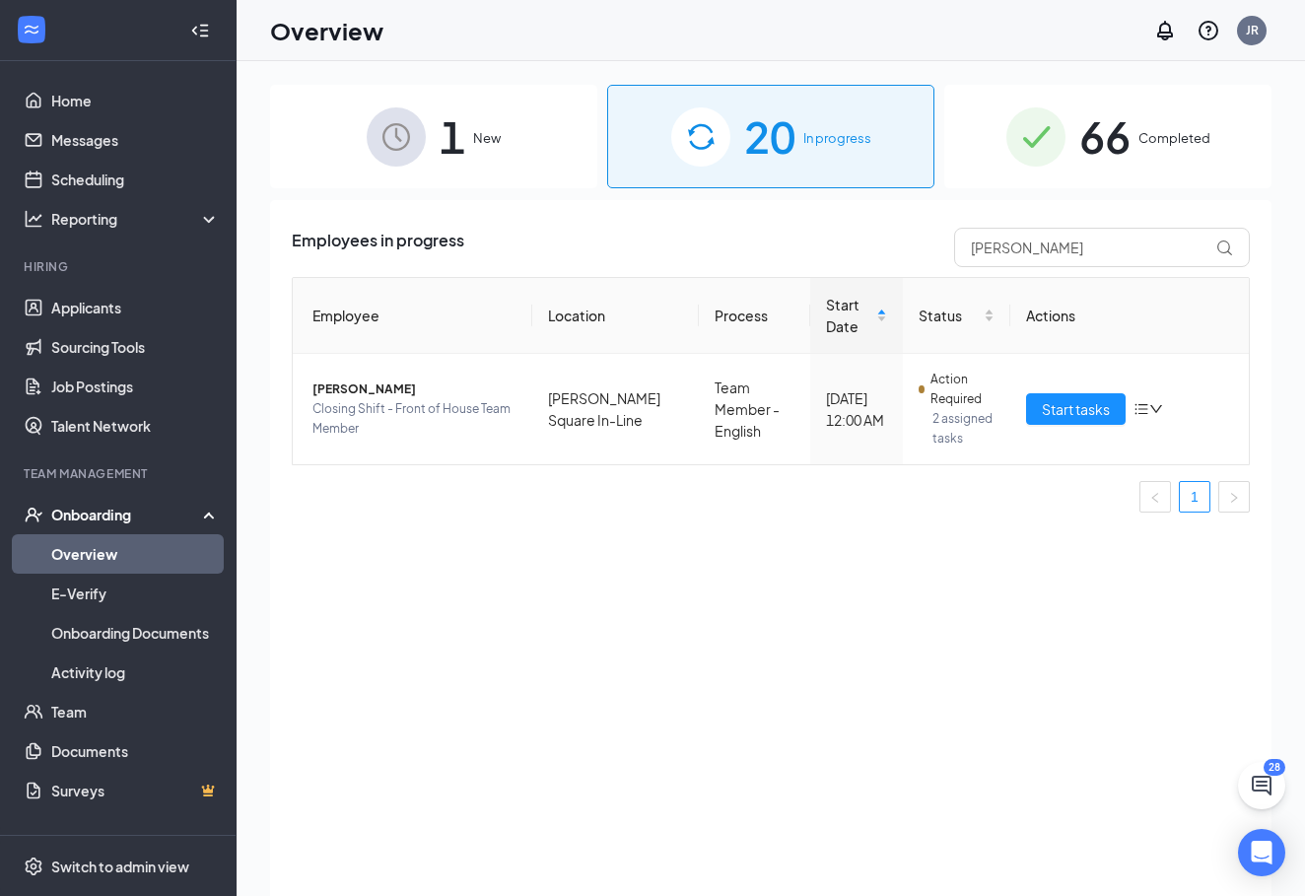
click at [945, 195] on div "1 New 20 In progress 66 Completed Employees in progress erin Employee Location …" at bounding box center [770, 523] width 1001 height 876
